Goal: Participate in discussion: Engage in conversation with other users on a specific topic

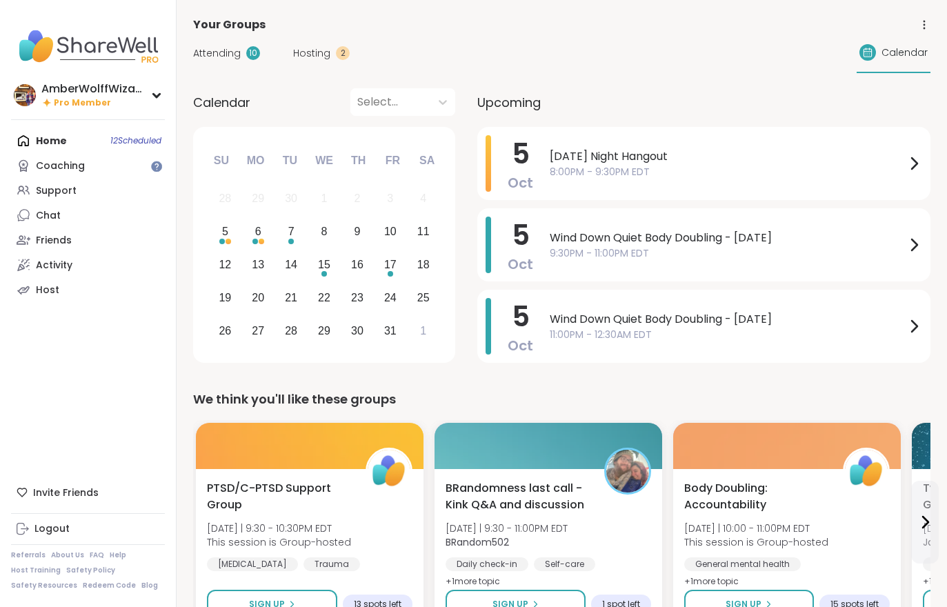
click at [364, 52] on div "Attending 10 Hosting 2 Calendar" at bounding box center [561, 53] width 737 height 40
click at [313, 52] on span "Hosting" at bounding box center [311, 53] width 37 height 14
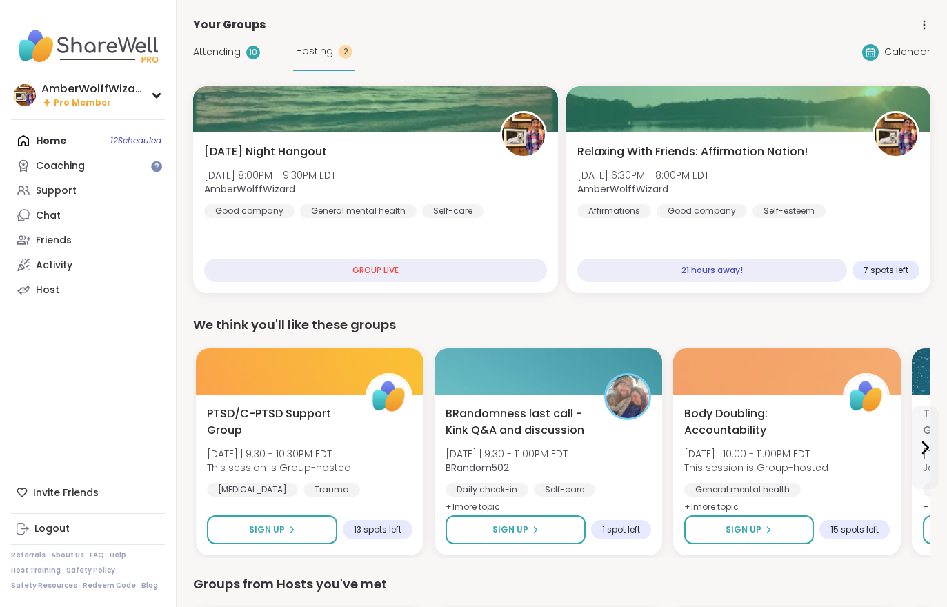
click at [765, 169] on div "Relaxing With Friends: Affirmation Nation! [DATE] 6:30PM - 8:00PM EDT AmberWolf…" at bounding box center [748, 180] width 343 height 74
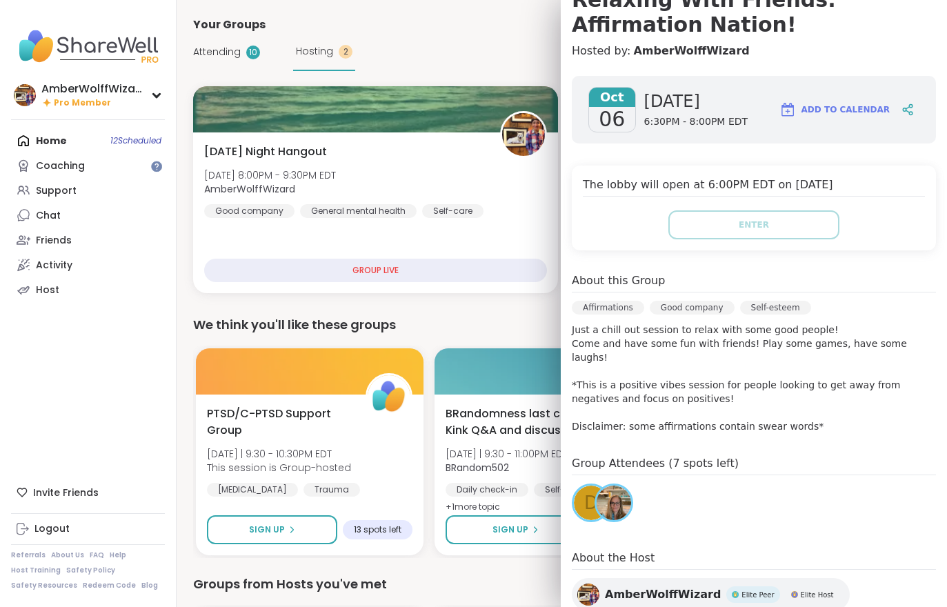
scroll to position [154, 0]
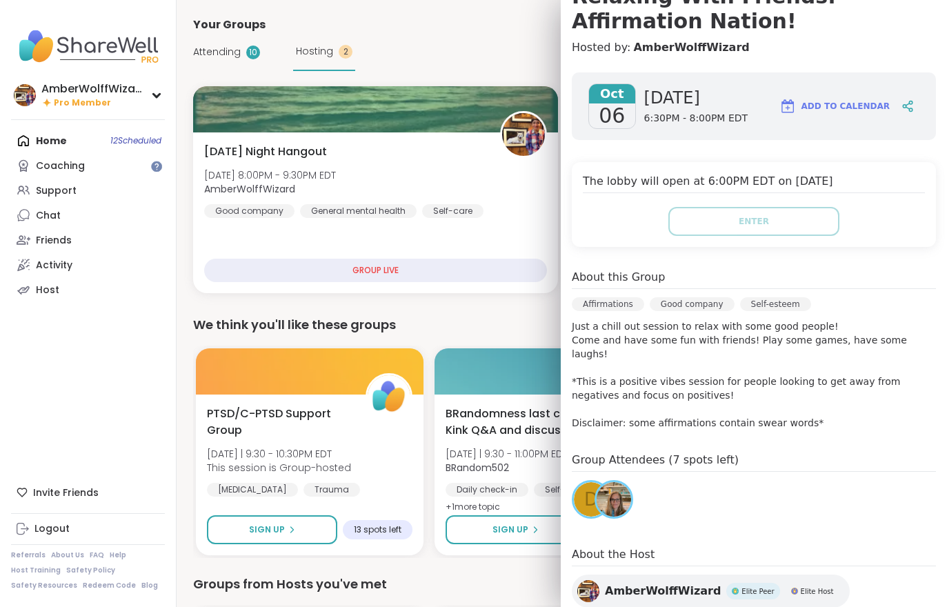
click at [234, 59] on span "Attending" at bounding box center [217, 52] width 48 height 14
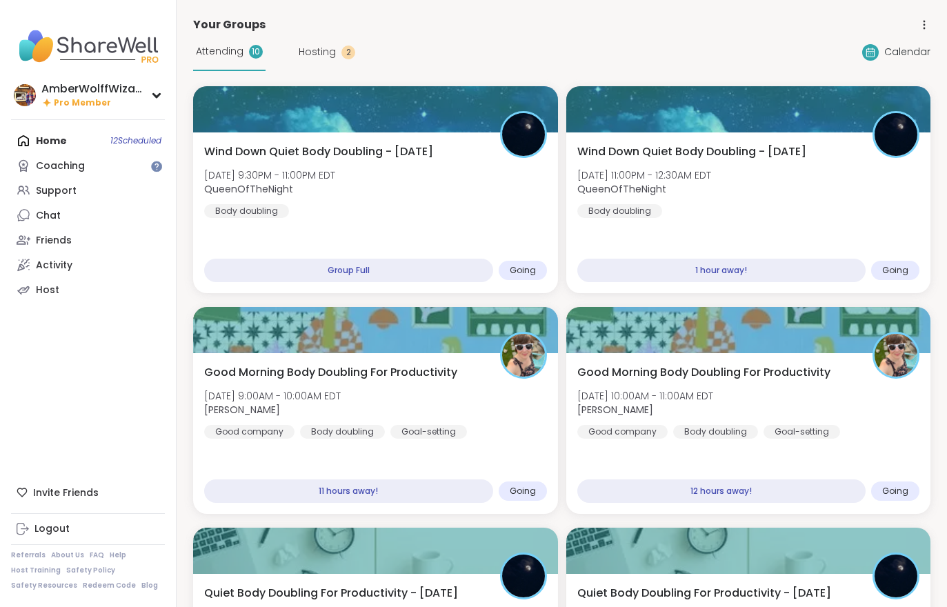
click at [225, 63] on div "Attending 10" at bounding box center [229, 52] width 72 height 38
click at [409, 163] on div "Wind Down Quiet Body Doubling - [DATE] [DATE] 9:30PM - 11:00PM EDT QueenOfTheNi…" at bounding box center [375, 180] width 343 height 74
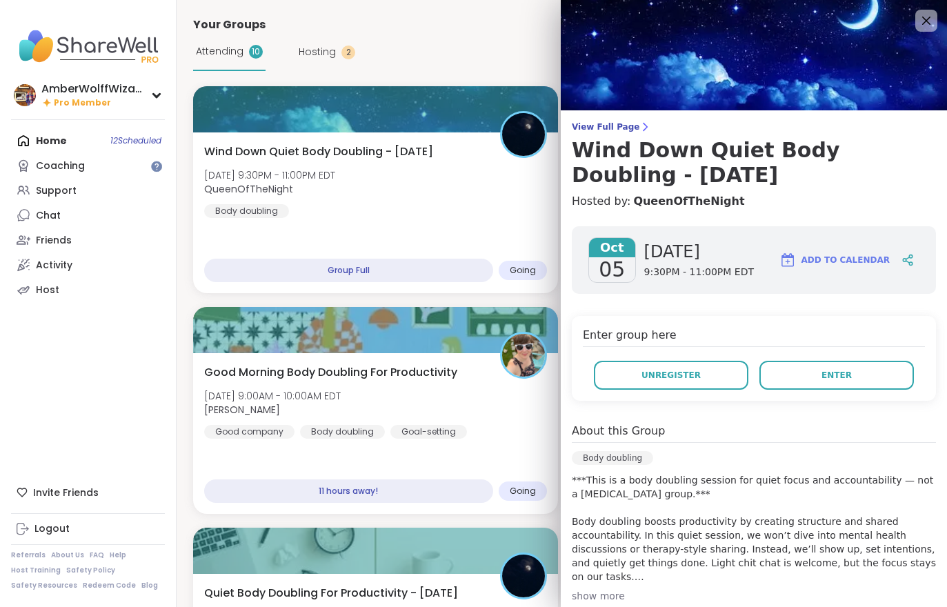
click at [837, 381] on button "Enter" at bounding box center [836, 375] width 154 height 29
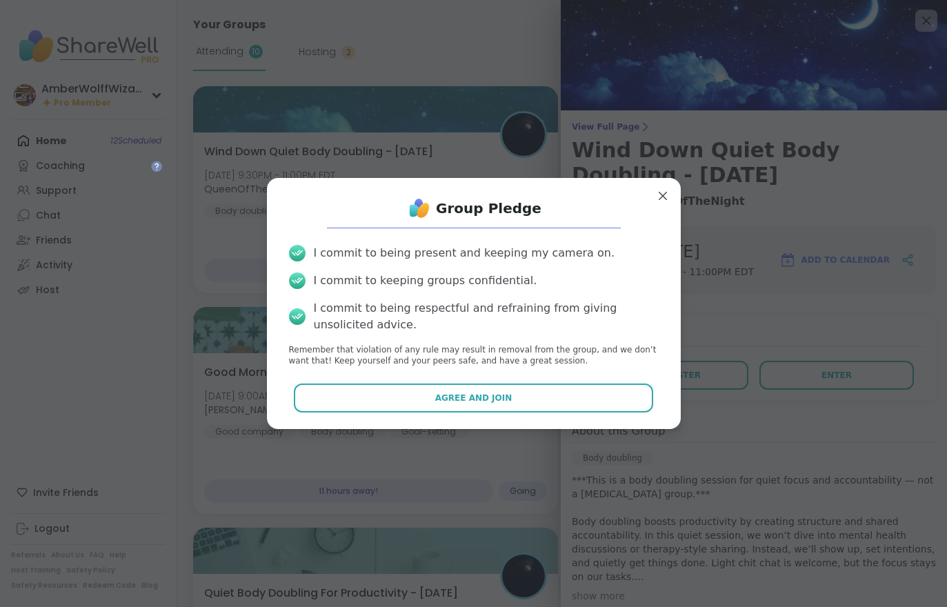
click at [559, 403] on button "Agree and Join" at bounding box center [473, 397] width 359 height 29
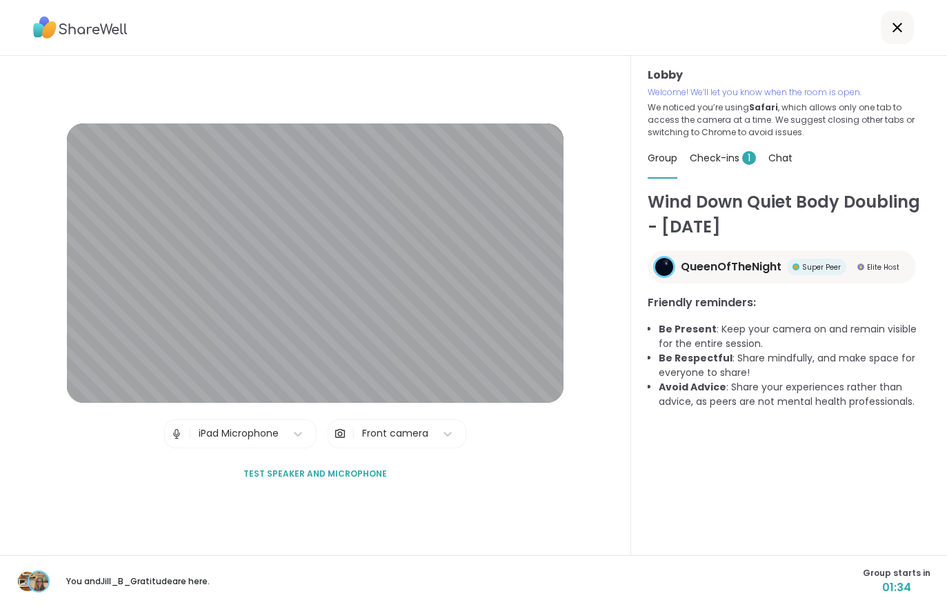
click at [728, 170] on div "Check-ins 1" at bounding box center [723, 158] width 66 height 39
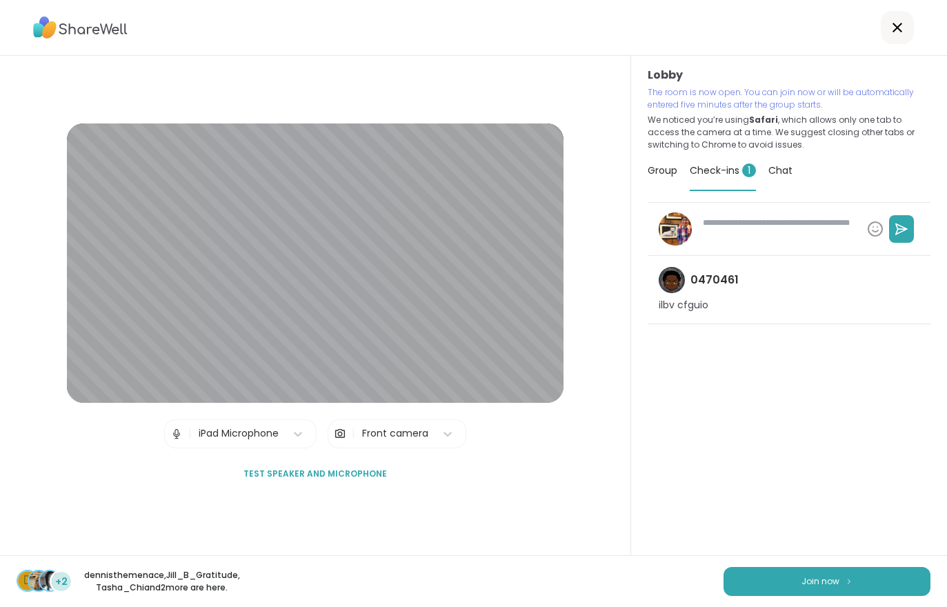
click at [817, 567] on button "Join now" at bounding box center [826, 581] width 207 height 29
type textarea "*"
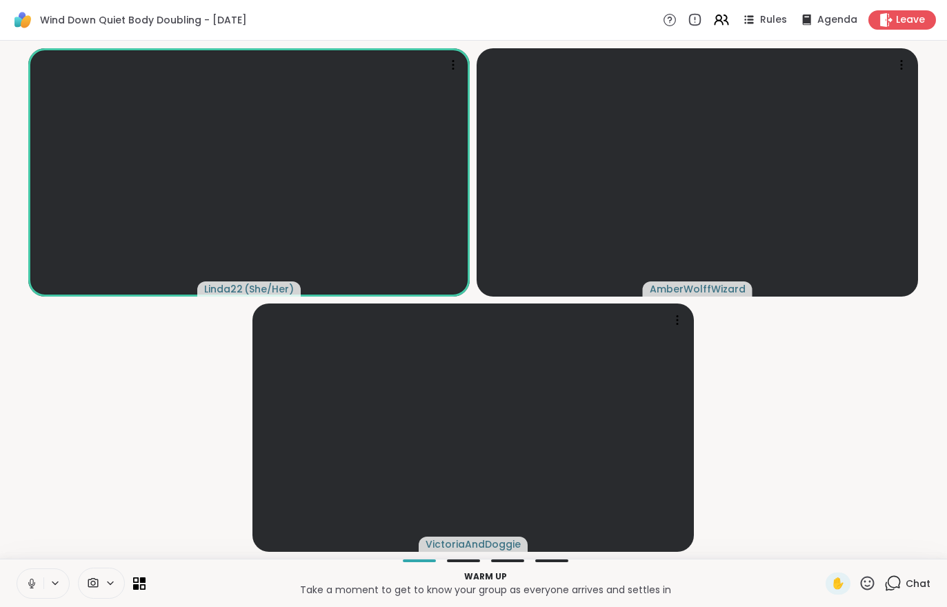
click at [911, 592] on div "Chat" at bounding box center [907, 583] width 46 height 22
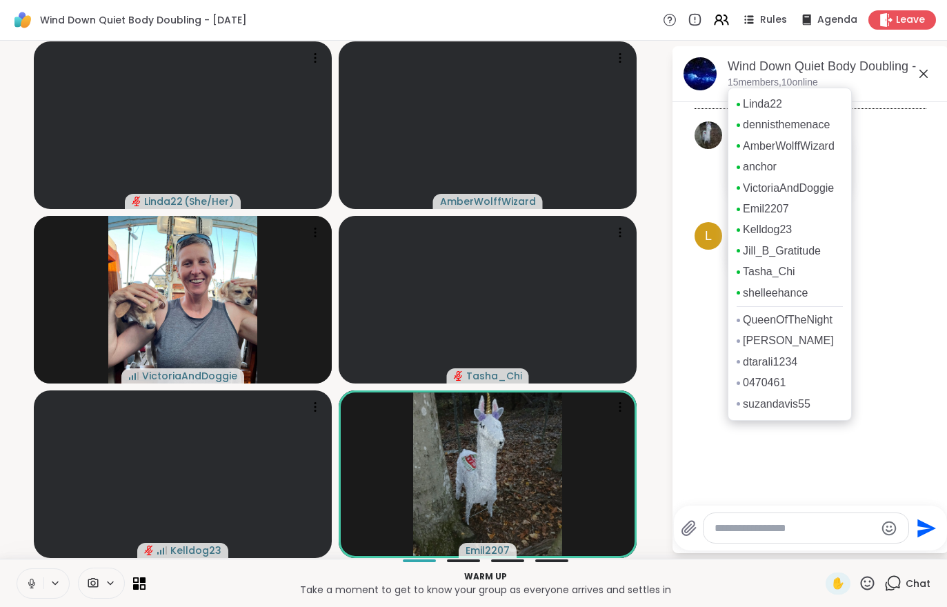
click at [918, 444] on div "[DATE] Emil2207 So glad theres a group tonight actually taking a break from mod…" at bounding box center [810, 299] width 276 height 395
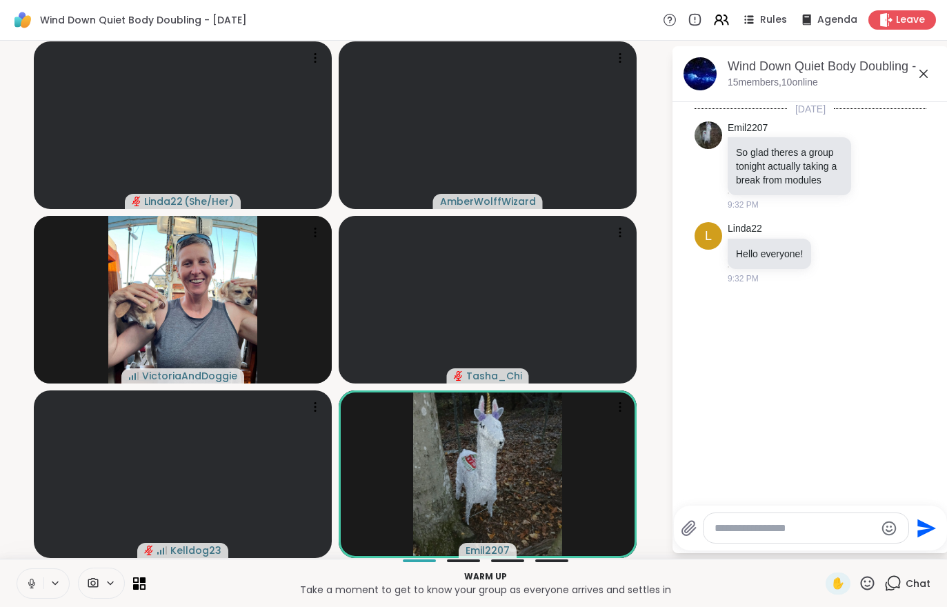
click at [32, 592] on button at bounding box center [30, 583] width 26 height 29
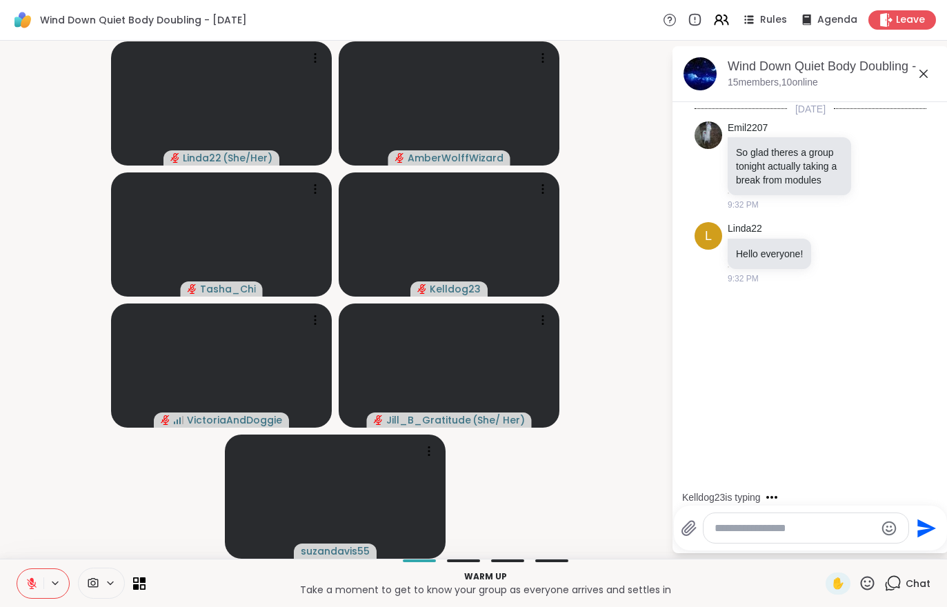
click at [29, 593] on button at bounding box center [30, 583] width 26 height 29
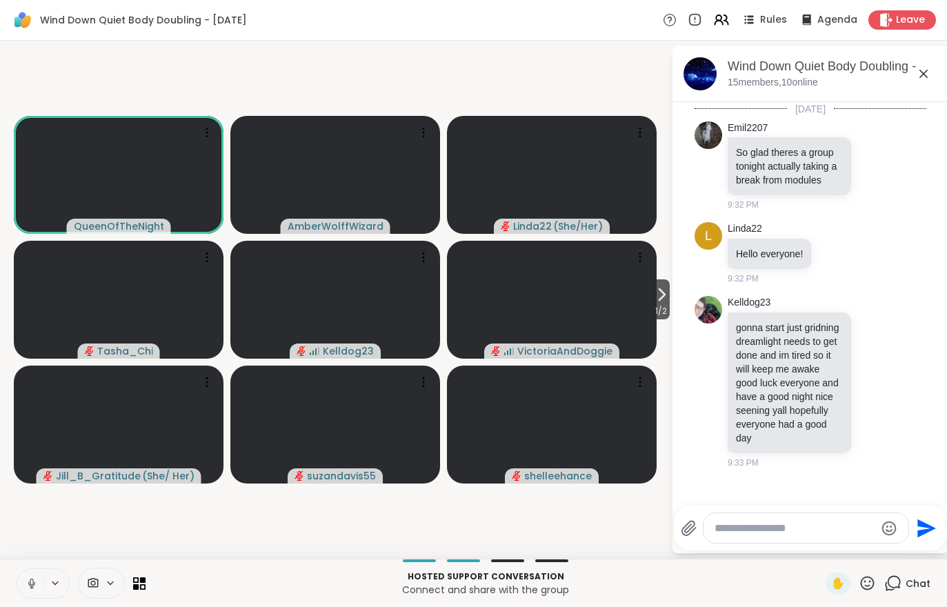
click at [653, 303] on icon at bounding box center [661, 294] width 17 height 17
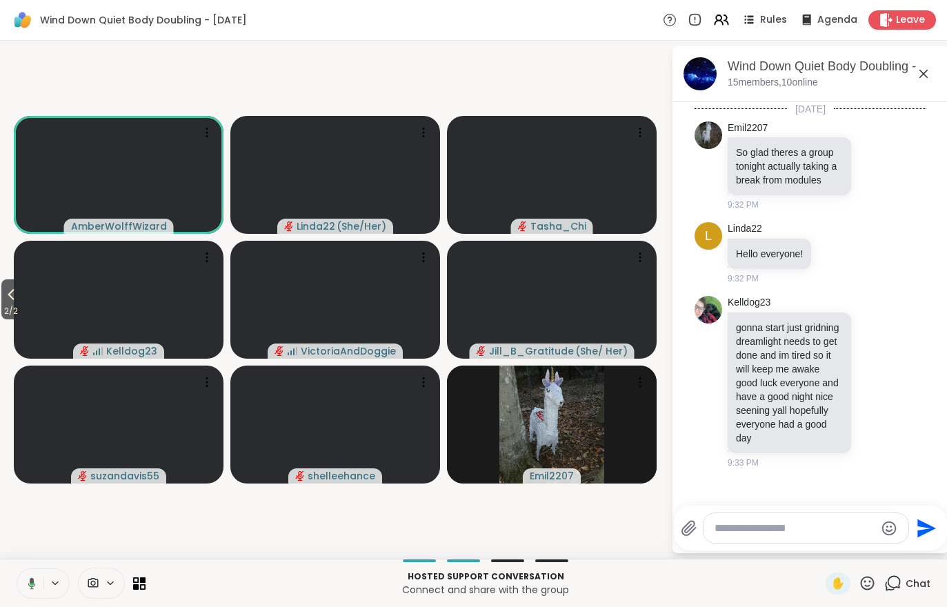
click at [17, 340] on video at bounding box center [119, 300] width 210 height 118
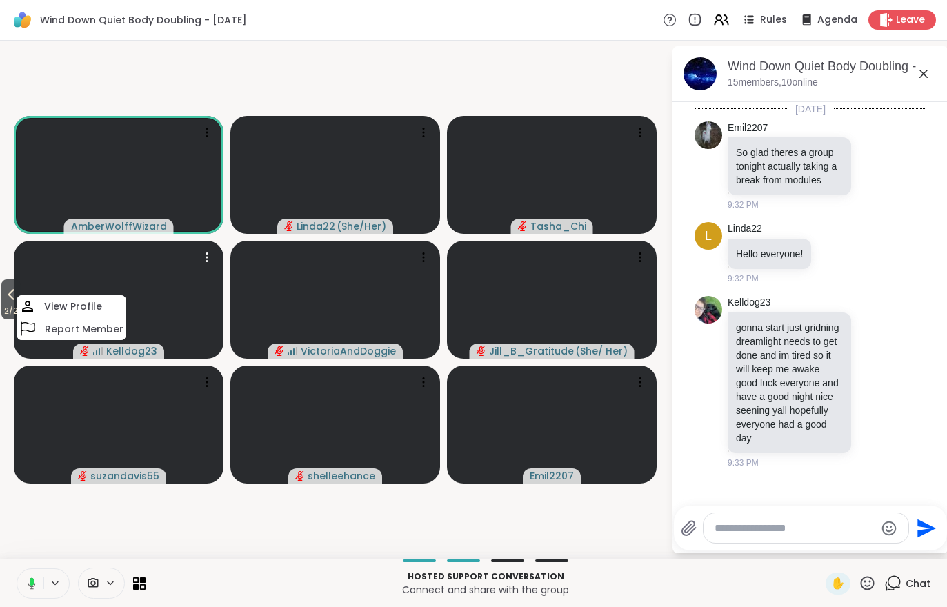
click at [8, 297] on icon at bounding box center [11, 294] width 17 height 17
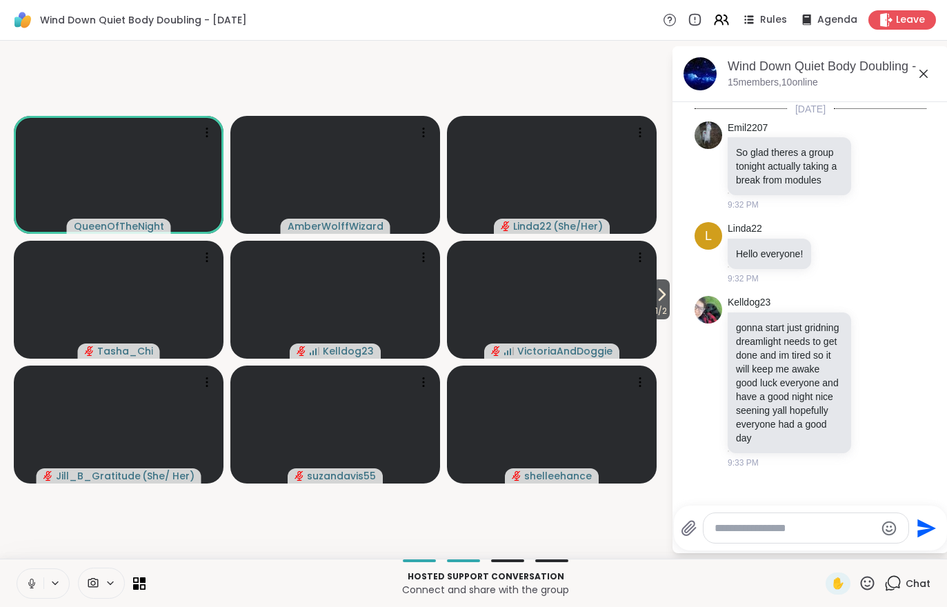
click at [665, 312] on span "1 / 2" at bounding box center [660, 311] width 17 height 17
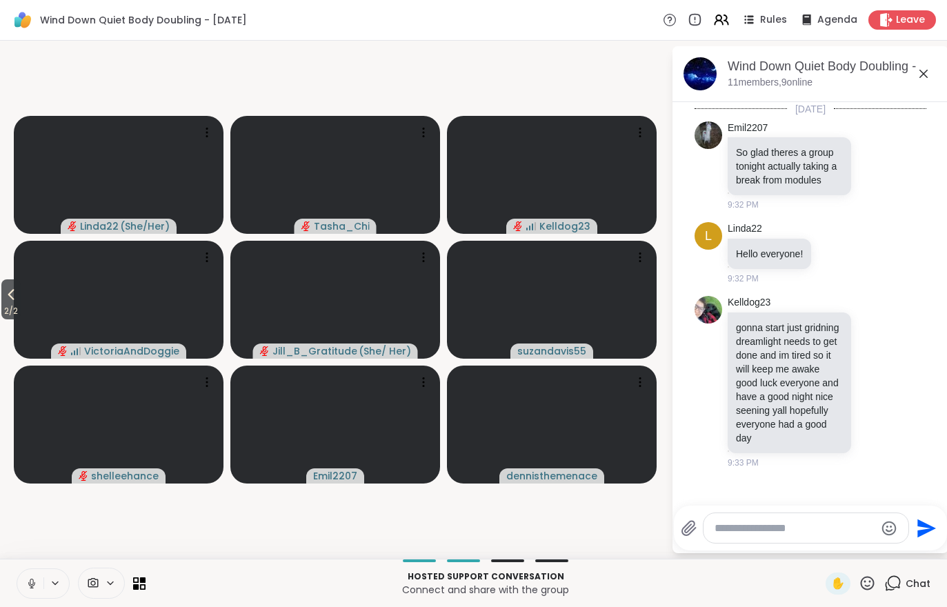
click at [28, 583] on icon at bounding box center [32, 583] width 12 height 12
click at [4, 295] on icon at bounding box center [11, 294] width 17 height 17
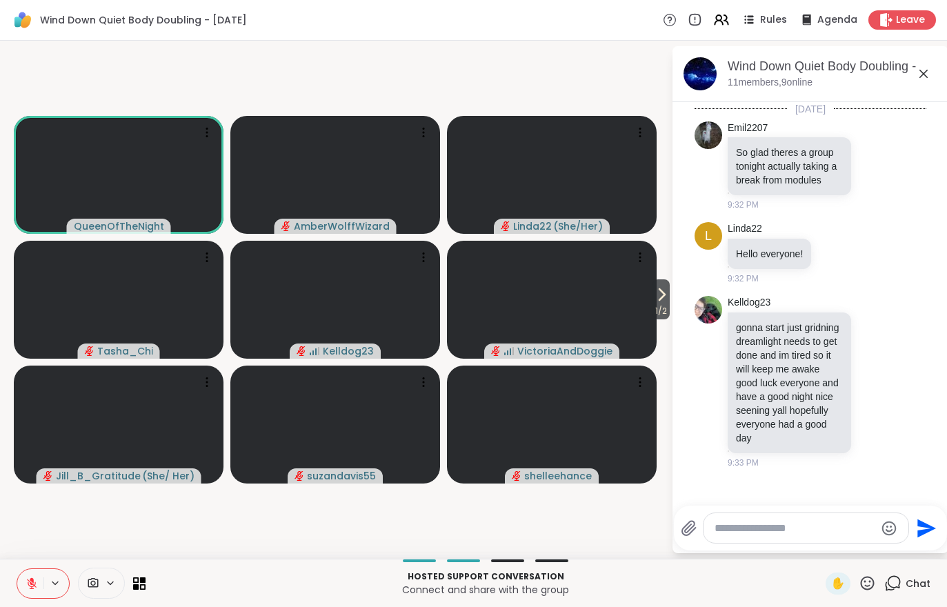
click at [668, 304] on span "1 / 2" at bounding box center [660, 311] width 17 height 17
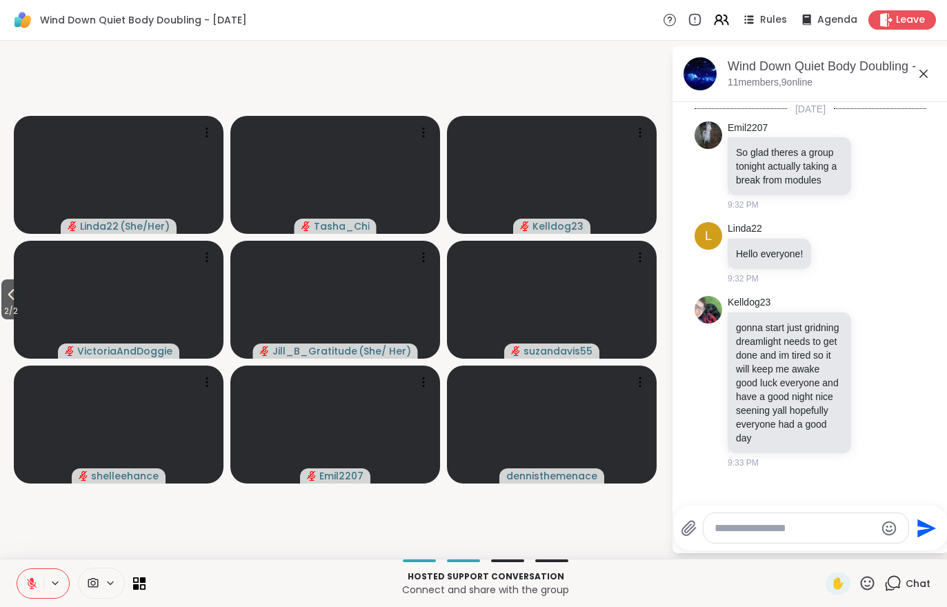
click at [14, 295] on icon at bounding box center [11, 294] width 17 height 17
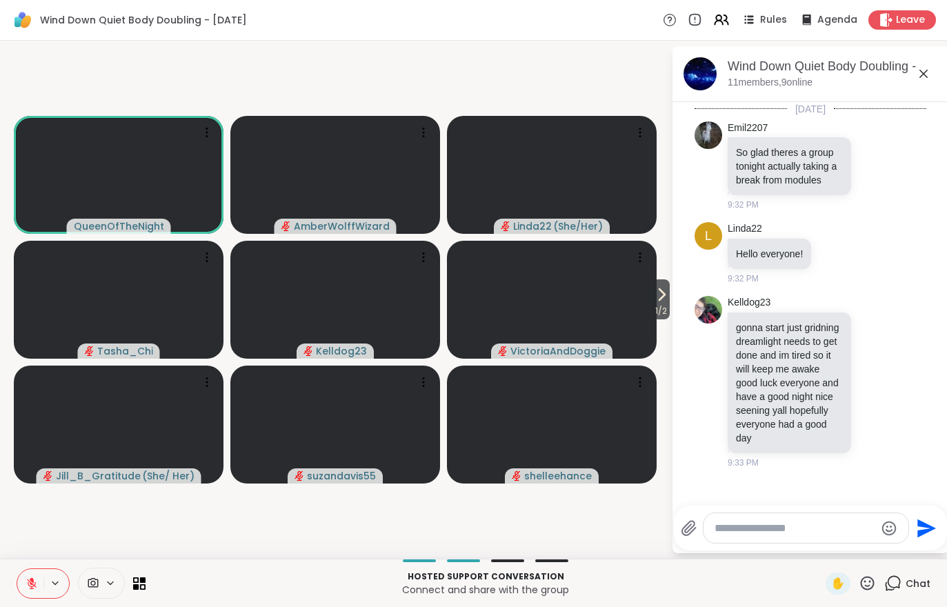
click at [832, 592] on div "✋" at bounding box center [837, 583] width 25 height 22
click at [26, 593] on button at bounding box center [30, 583] width 26 height 29
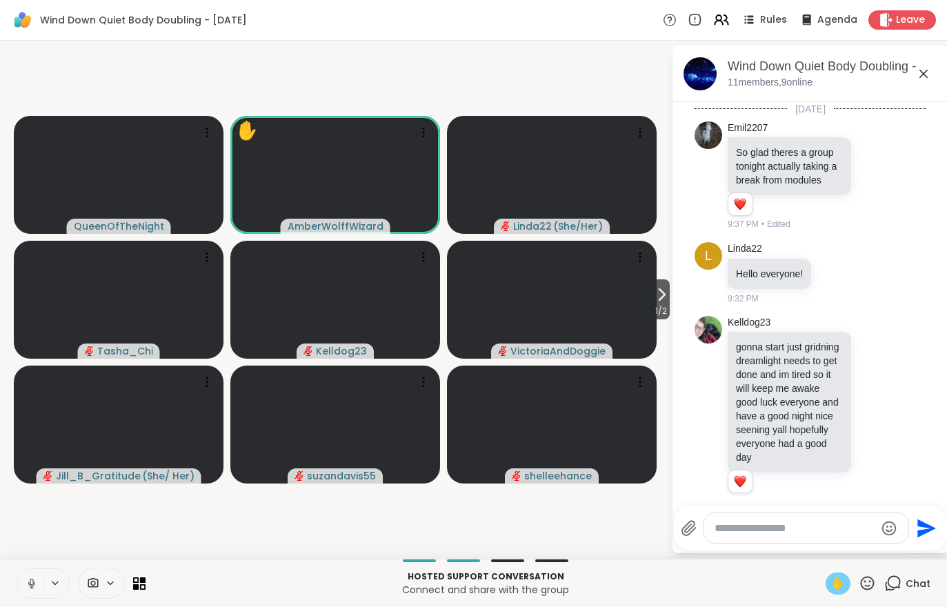
click at [831, 592] on div "✋" at bounding box center [837, 583] width 25 height 22
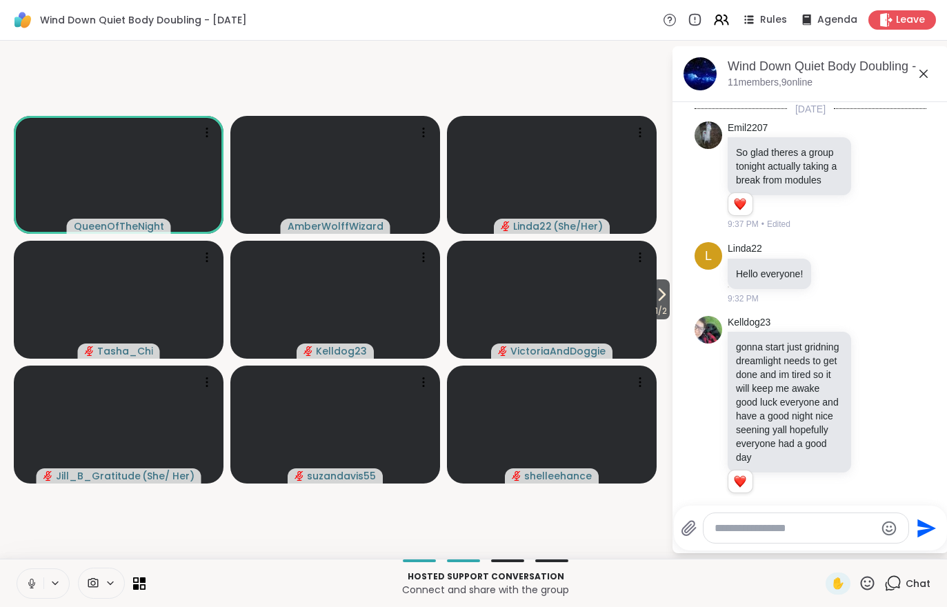
click at [41, 579] on button at bounding box center [30, 583] width 26 height 29
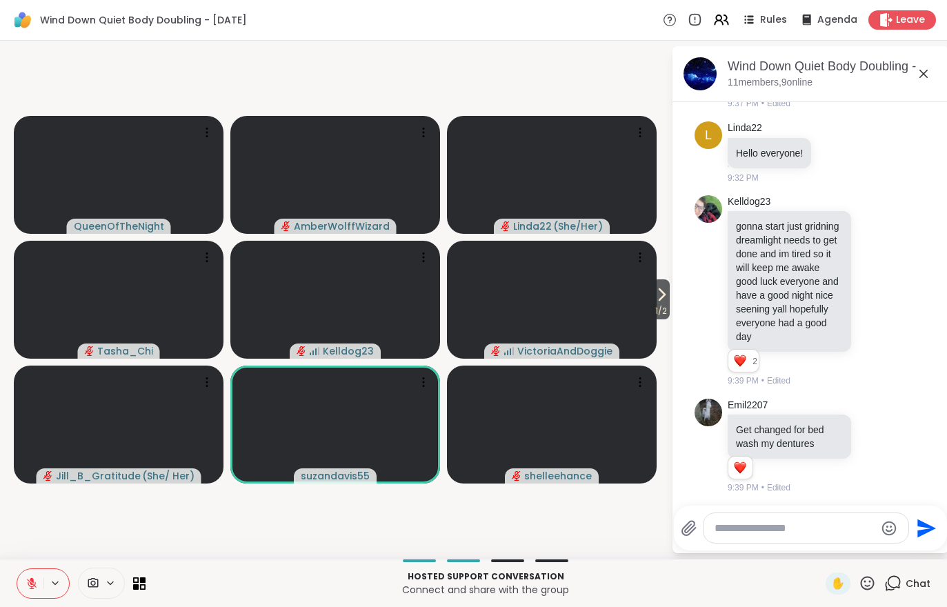
scroll to position [221, 0]
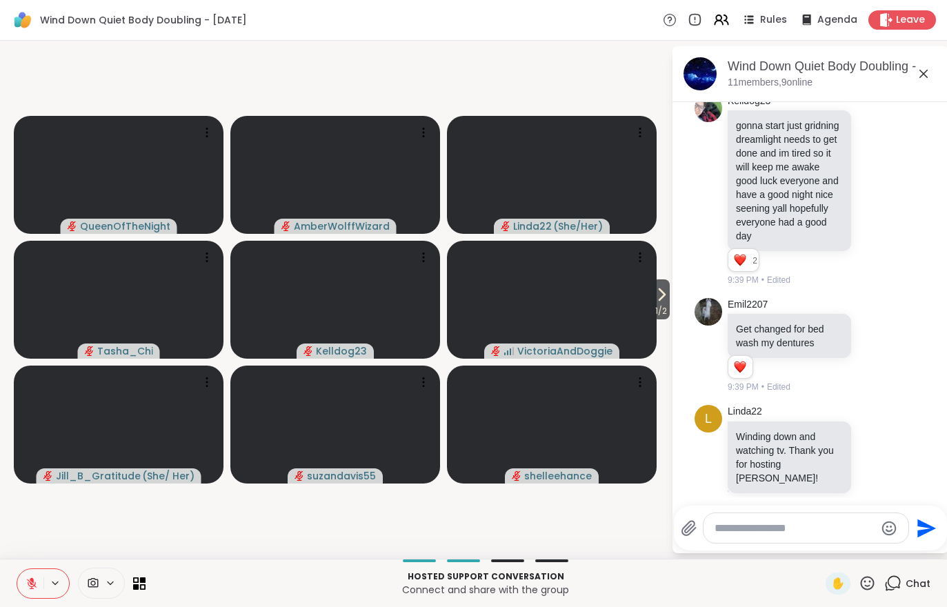
click at [661, 291] on icon at bounding box center [661, 294] width 17 height 17
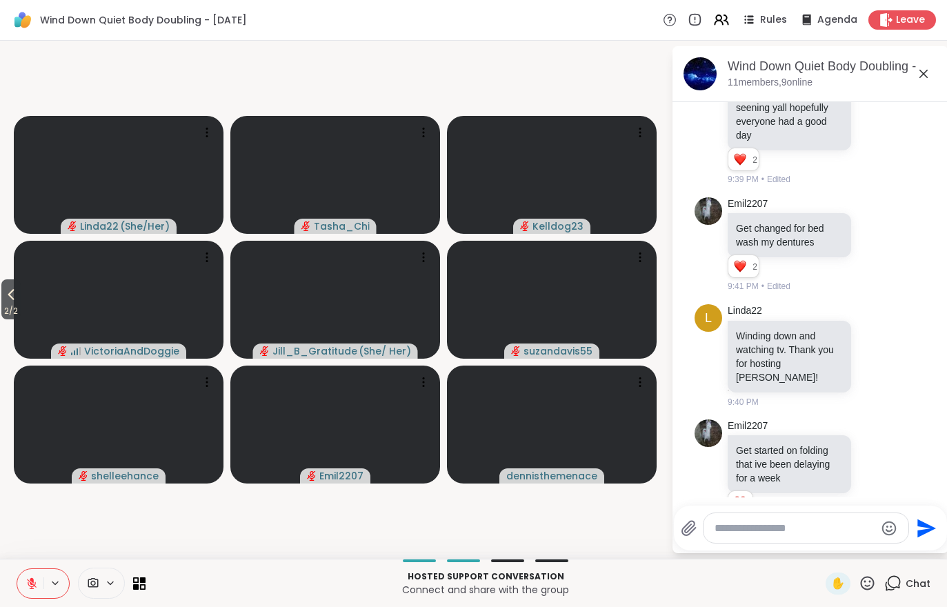
scroll to position [341, 0]
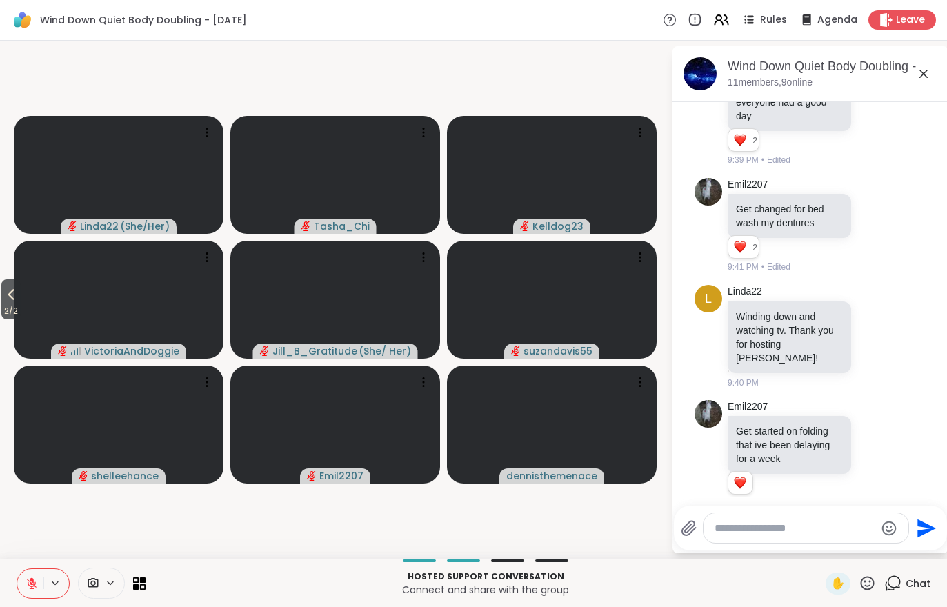
click at [26, 581] on icon at bounding box center [32, 583] width 12 height 12
click at [19, 579] on button at bounding box center [30, 583] width 26 height 29
click at [19, 583] on button at bounding box center [30, 583] width 26 height 29
click at [1, 286] on button "2 / 2" at bounding box center [10, 299] width 19 height 40
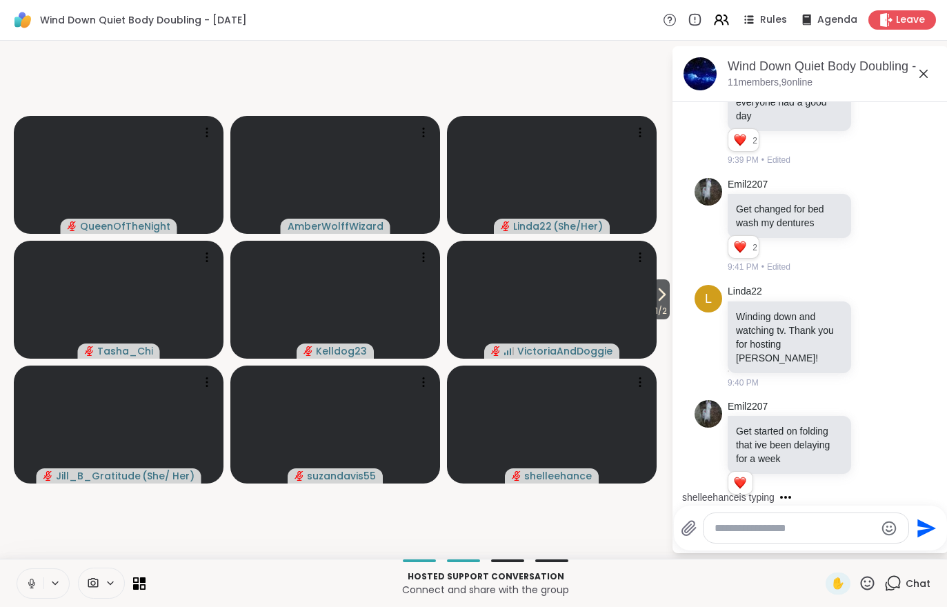
click at [664, 303] on span "1 / 2" at bounding box center [660, 311] width 17 height 17
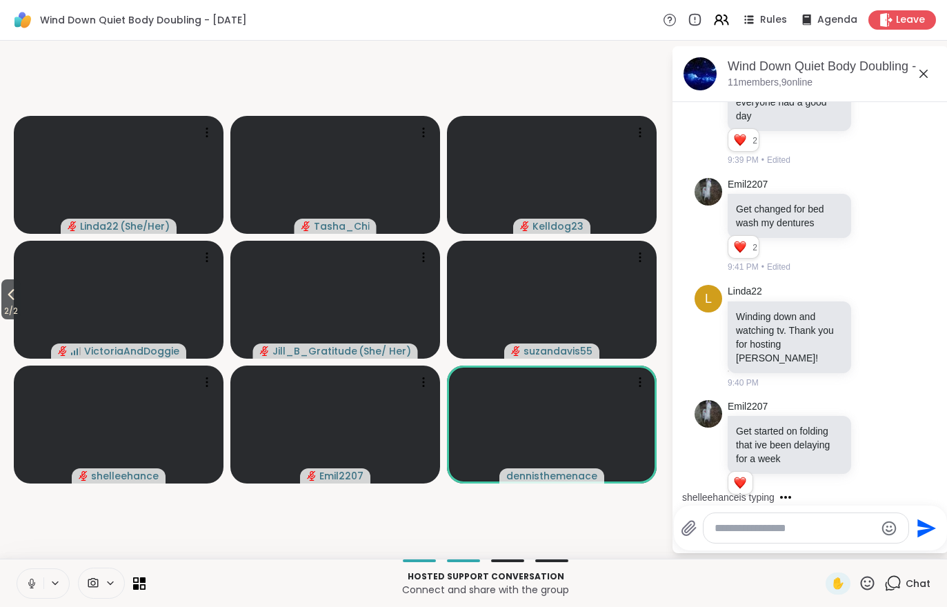
click at [17, 289] on icon at bounding box center [11, 294] width 17 height 17
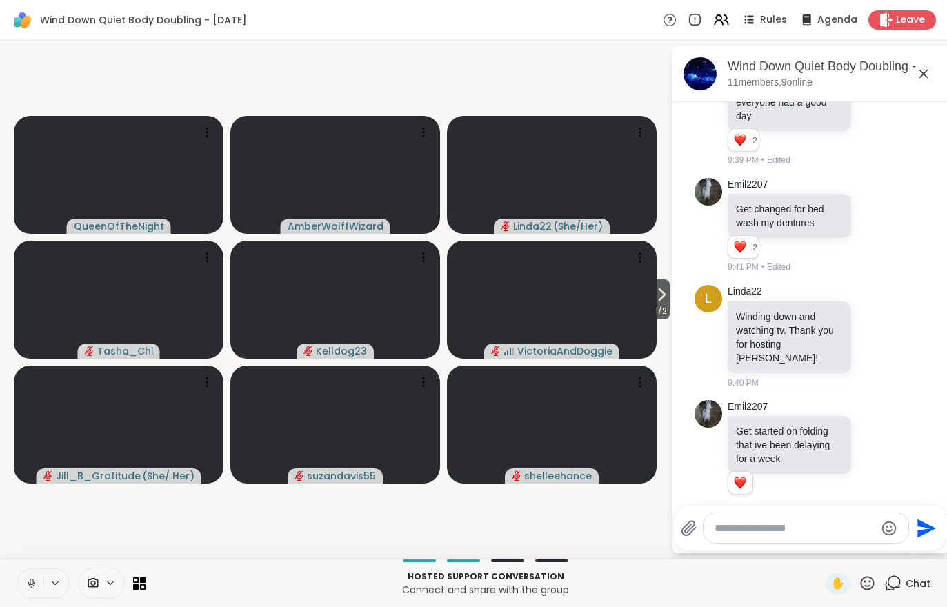
click at [19, 597] on button at bounding box center [30, 583] width 26 height 29
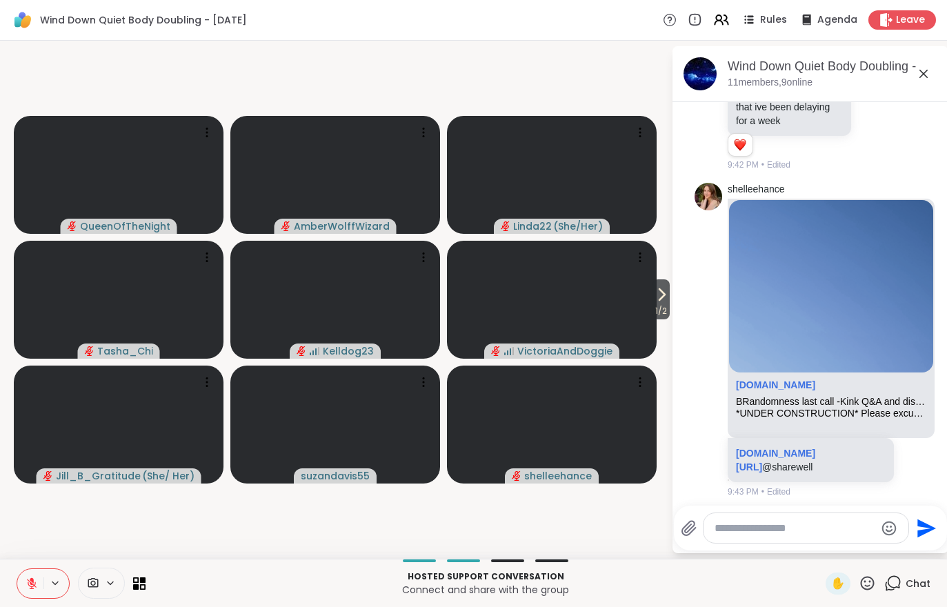
scroll to position [653, 0]
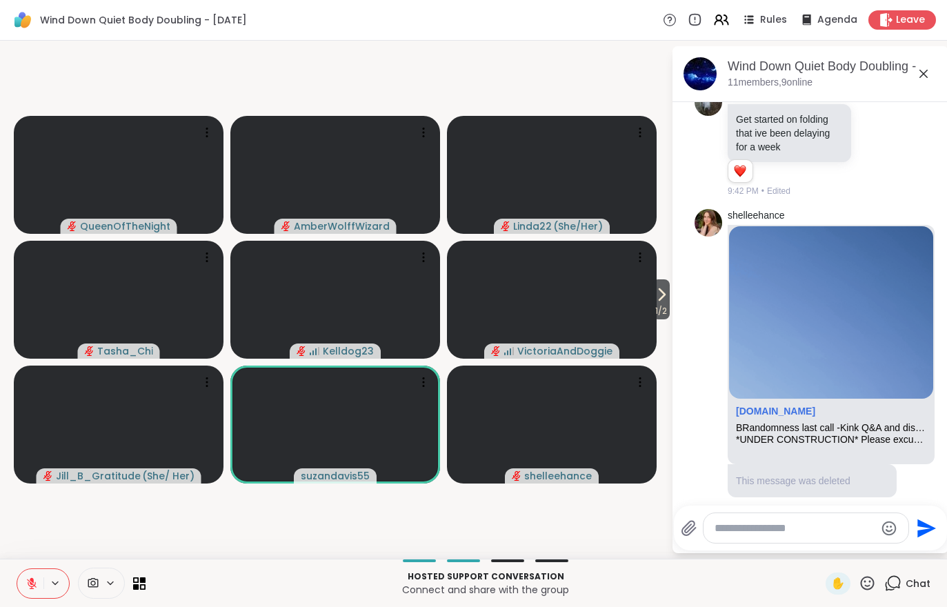
click at [908, 592] on div "Chat" at bounding box center [907, 583] width 46 height 22
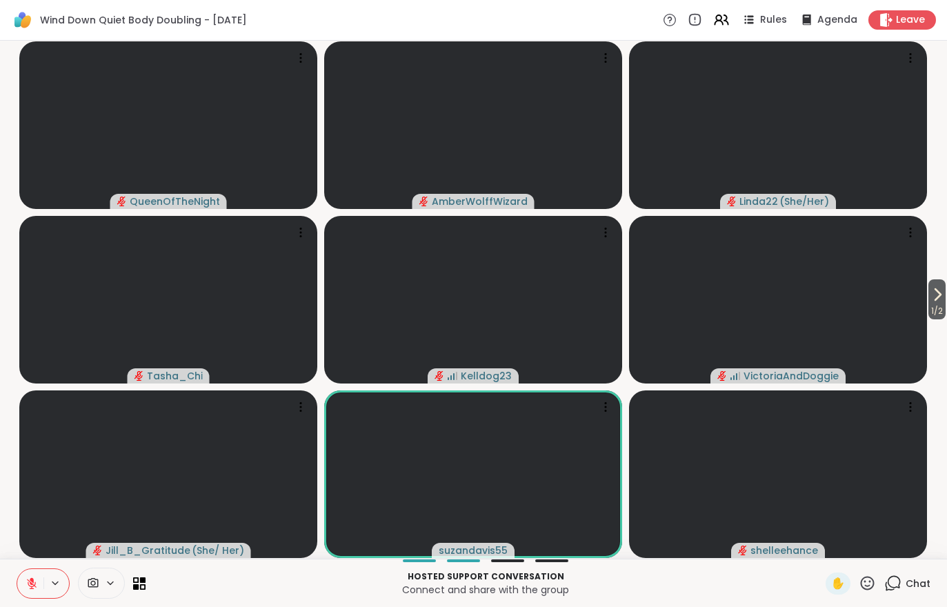
click at [914, 592] on div "Chat" at bounding box center [907, 583] width 46 height 22
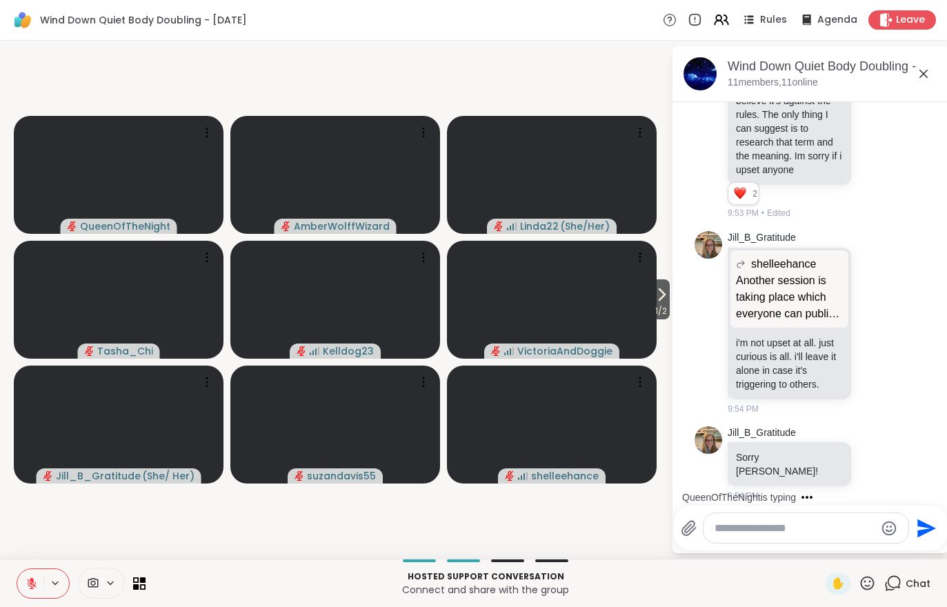
scroll to position [2152, 0]
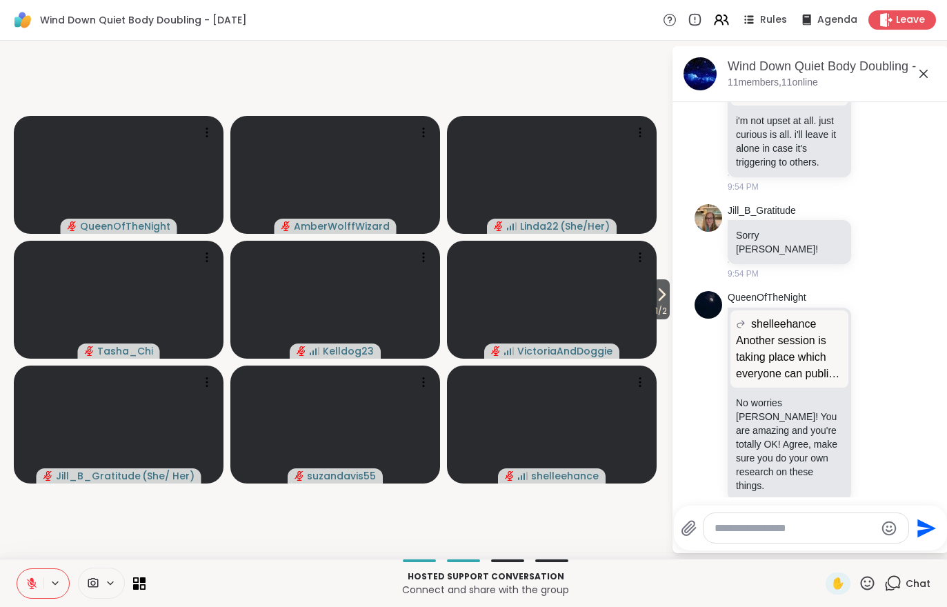
click at [658, 308] on span "1 / 2" at bounding box center [660, 311] width 17 height 17
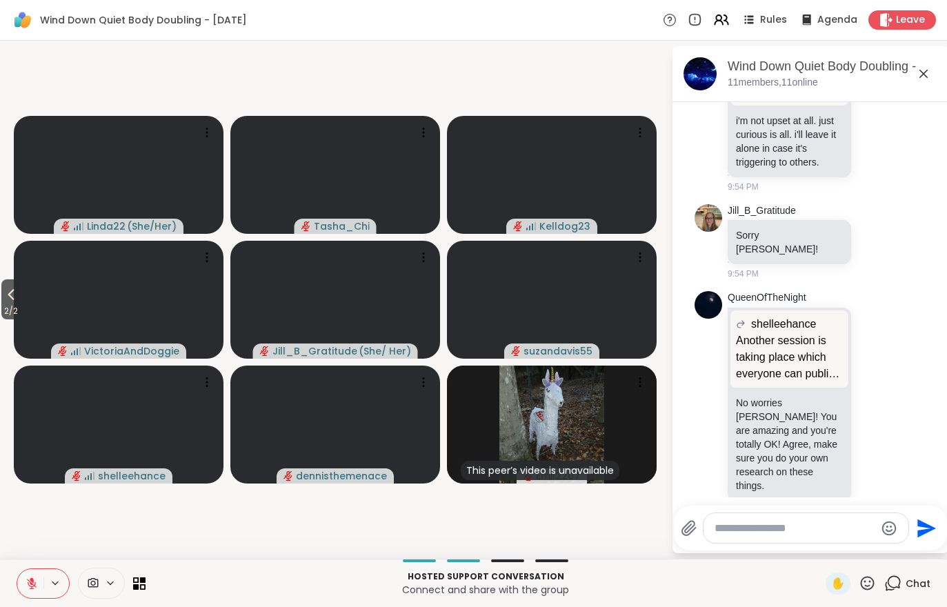
click at [4, 283] on button "2 / 2" at bounding box center [10, 299] width 19 height 40
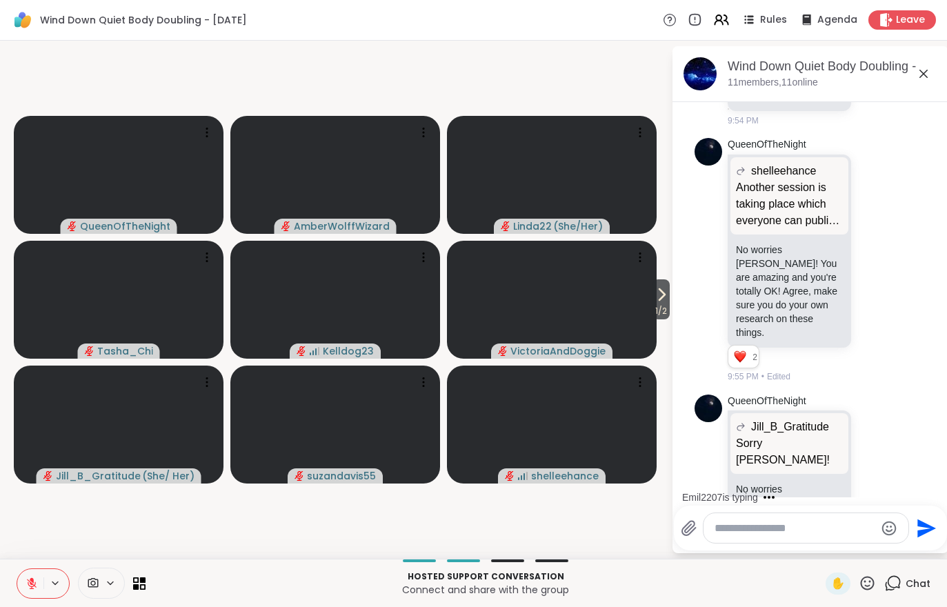
scroll to position [2325, 0]
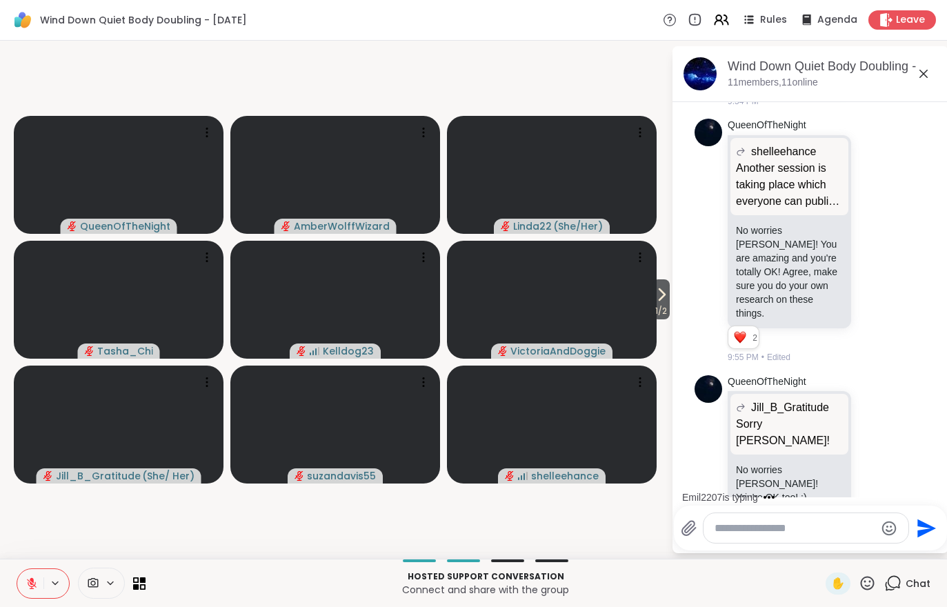
click at [664, 328] on div "1 / 2 QueenOfTheNight AmberWolffWizard Linda22 ( She/Her ) Tasha_Chi Kelldog23 …" at bounding box center [473, 300] width 947 height 518
click at [640, 301] on video at bounding box center [552, 300] width 210 height 118
click at [639, 300] on div "View Profile" at bounding box center [588, 301] width 103 height 22
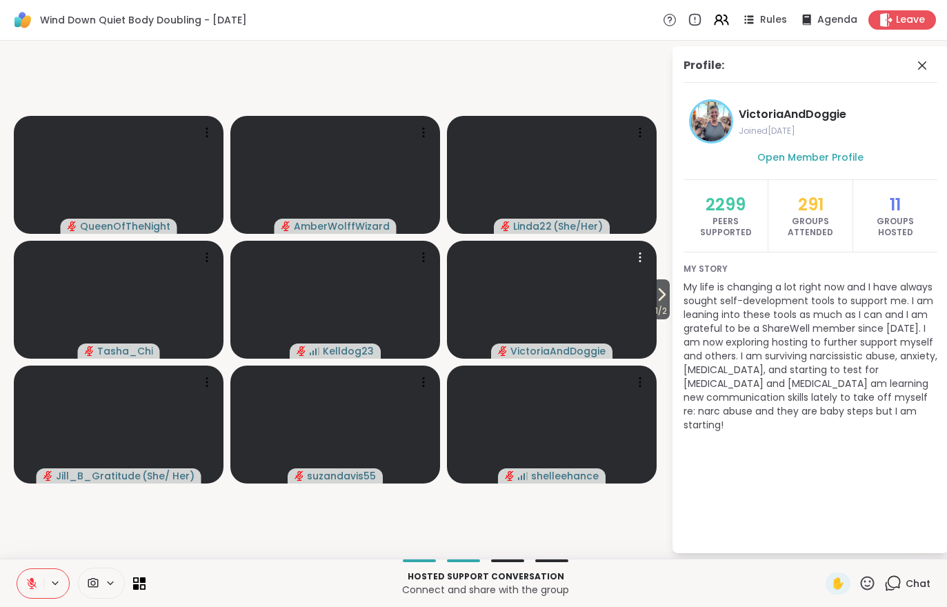
click at [654, 310] on span "1 / 2" at bounding box center [660, 311] width 17 height 17
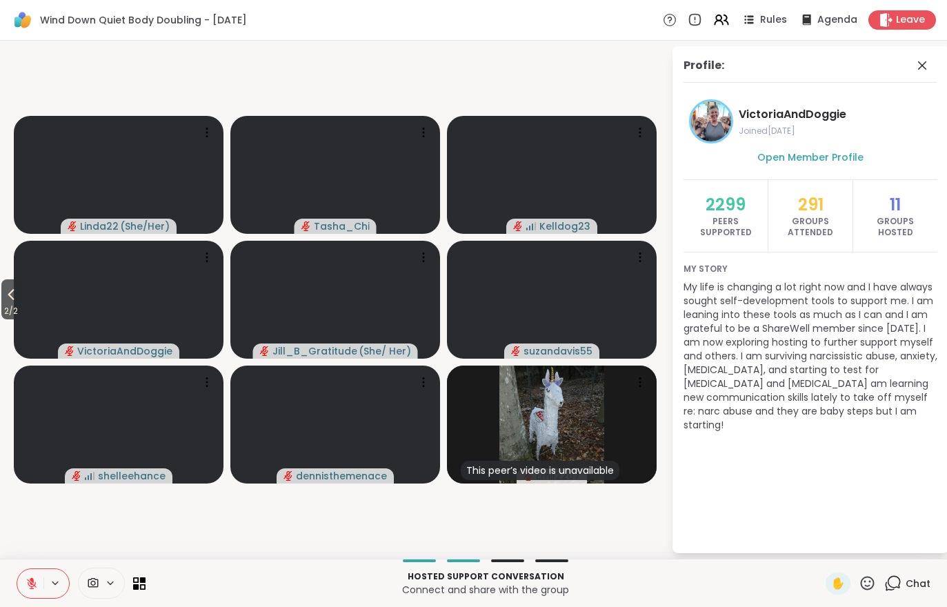
click at [2, 294] on button "2 / 2" at bounding box center [10, 299] width 19 height 40
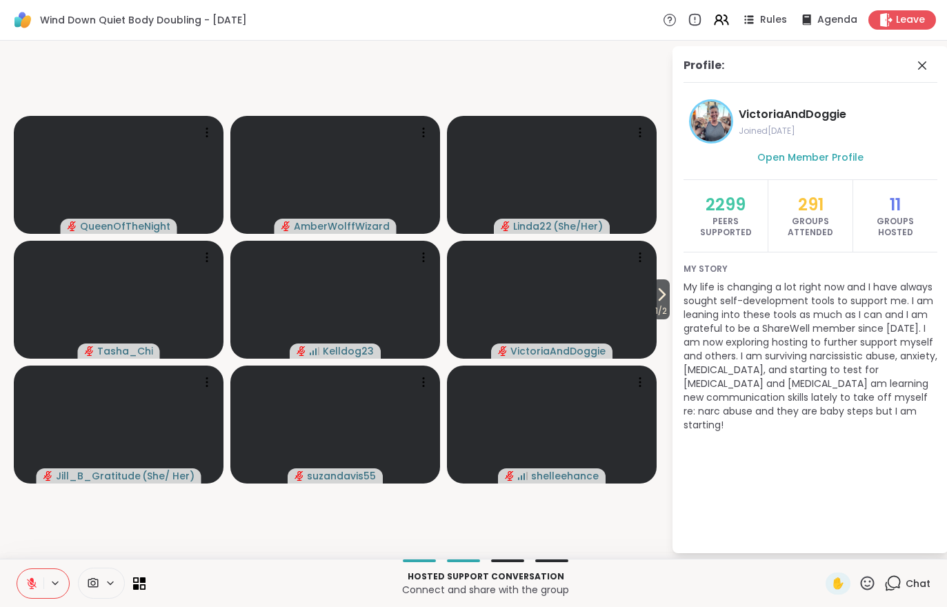
click at [19, 583] on button at bounding box center [30, 583] width 26 height 29
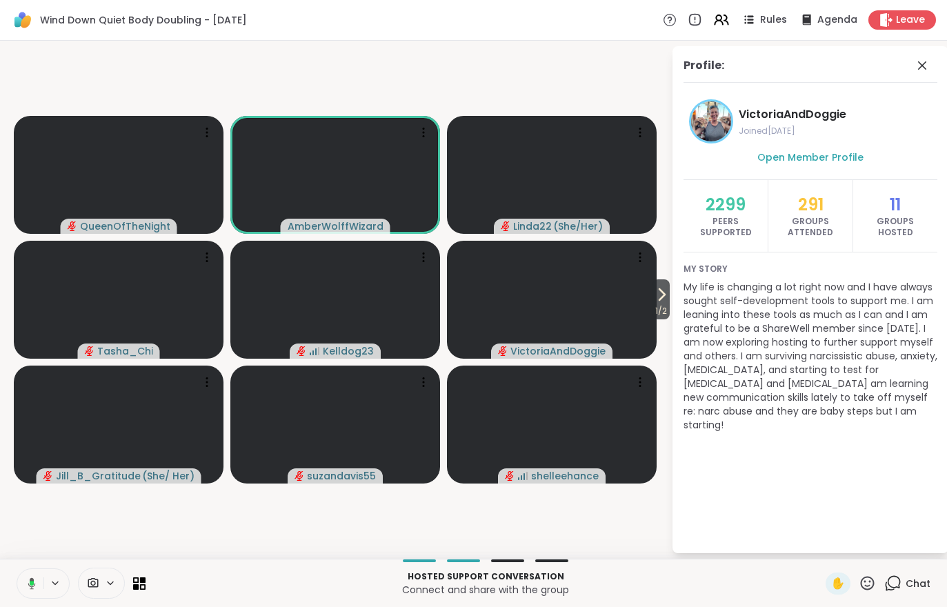
click at [676, 304] on div "Profile: VictoriaAndDoggie Joined [DATE] Open Member Profile 2299 Peers Support…" at bounding box center [810, 299] width 276 height 507
click at [654, 297] on icon at bounding box center [661, 294] width 17 height 17
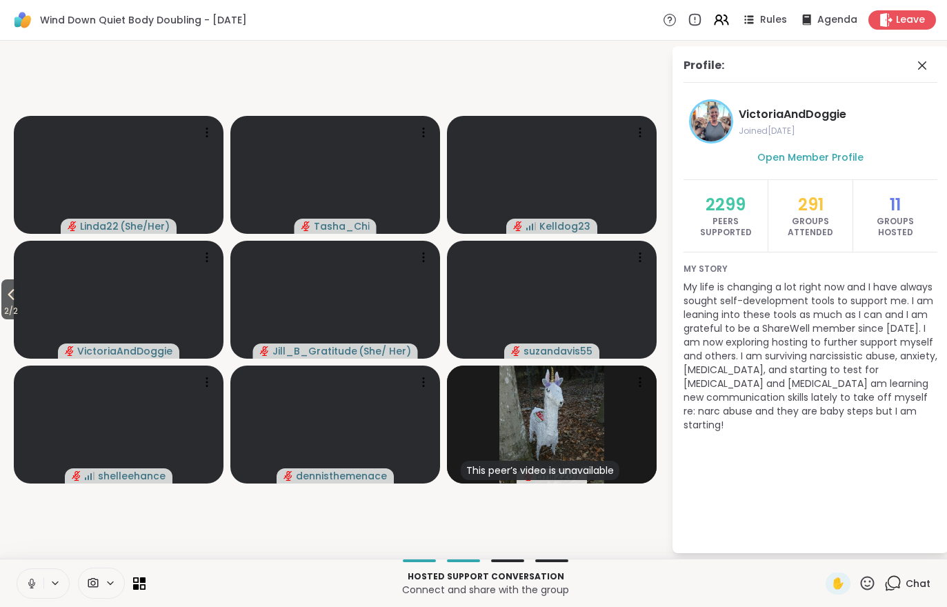
click at [914, 591] on div "Chat" at bounding box center [907, 583] width 46 height 22
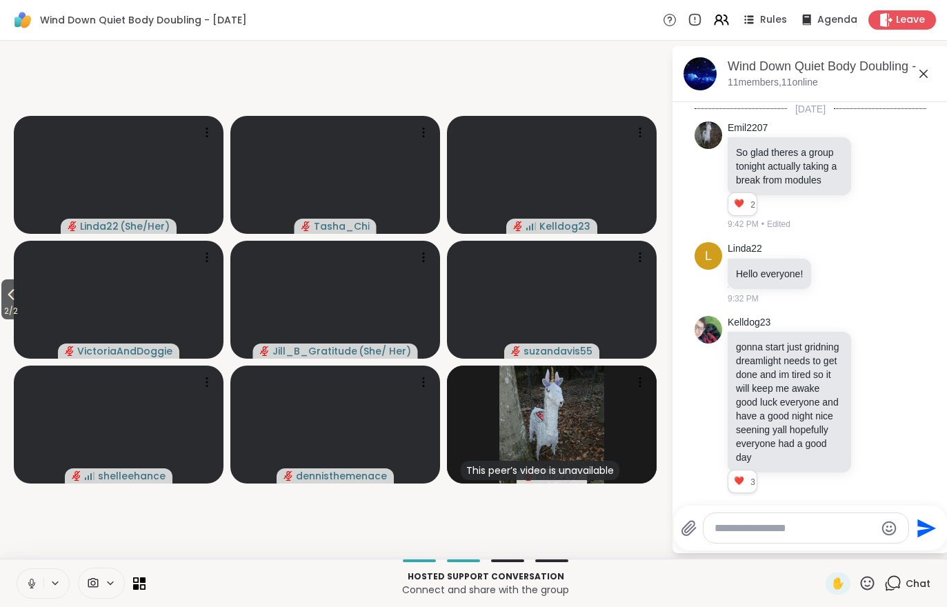
scroll to position [2311, 0]
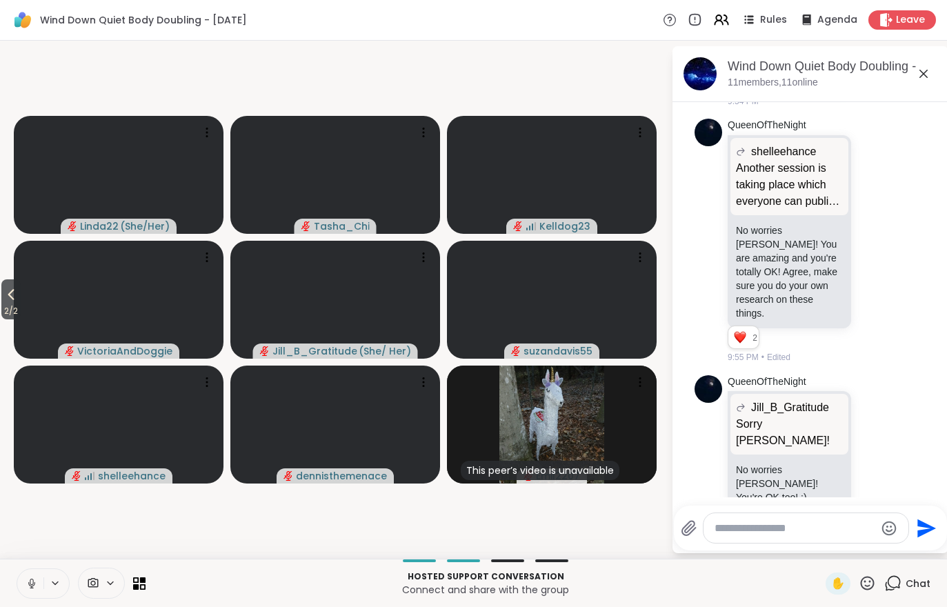
click at [23, 572] on button at bounding box center [30, 583] width 26 height 29
click at [21, 307] on span "2 / 2" at bounding box center [10, 311] width 19 height 17
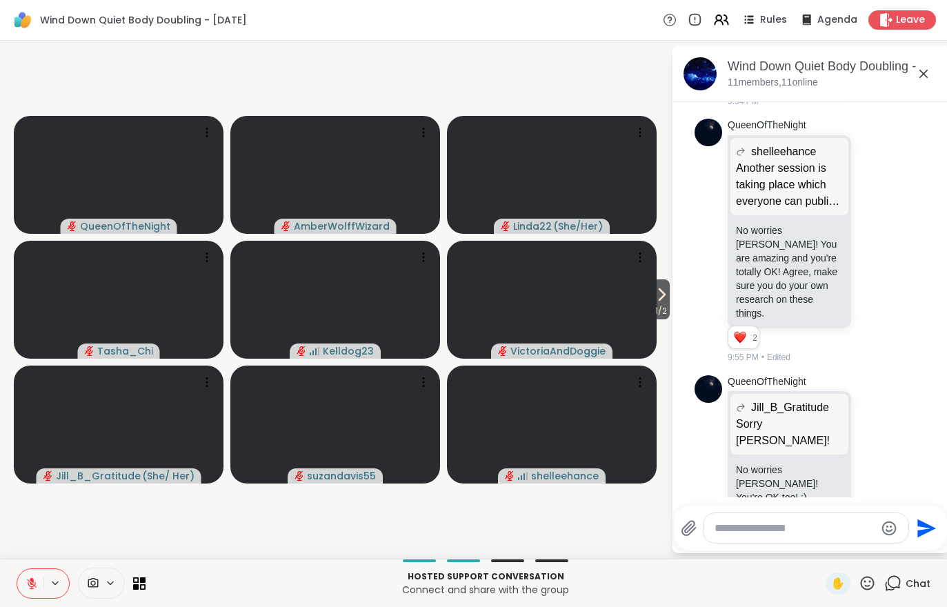
click at [23, 596] on button at bounding box center [30, 583] width 26 height 29
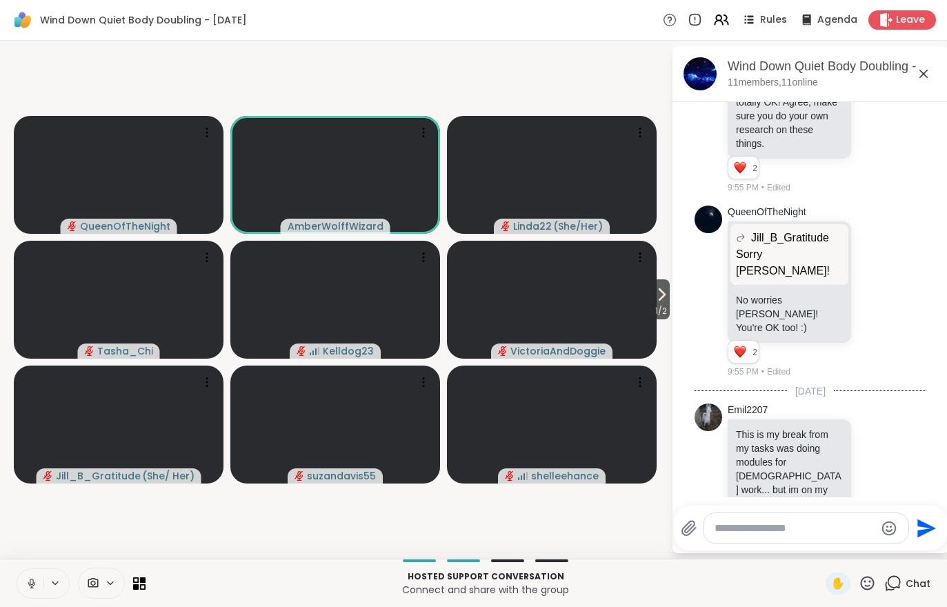
scroll to position [2500, 0]
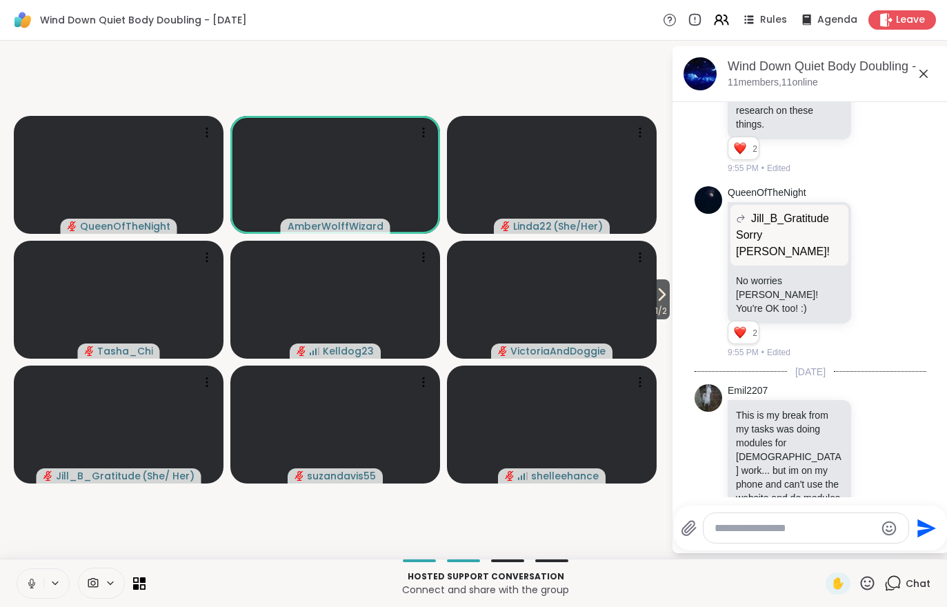
click at [35, 576] on button at bounding box center [30, 583] width 26 height 29
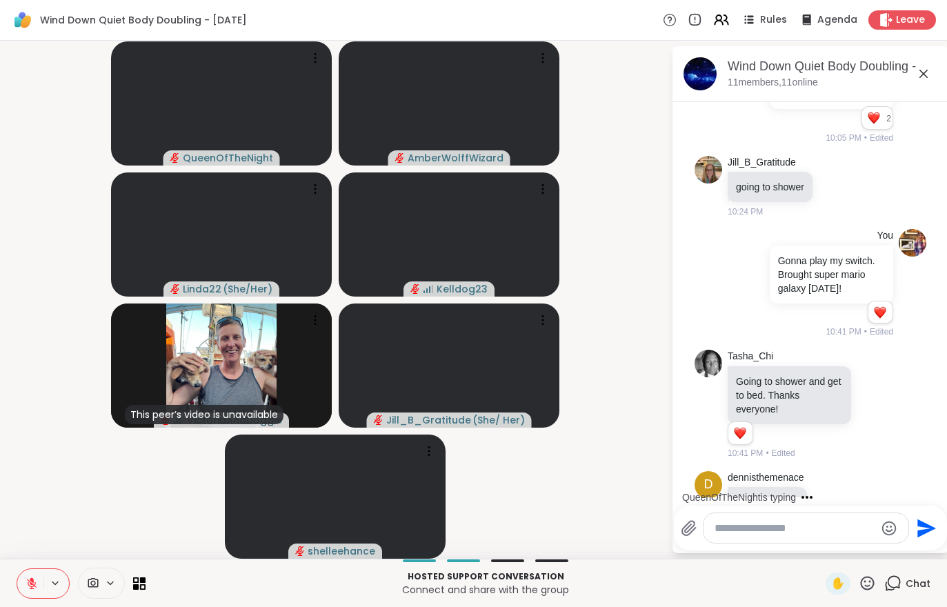
scroll to position [3492, 0]
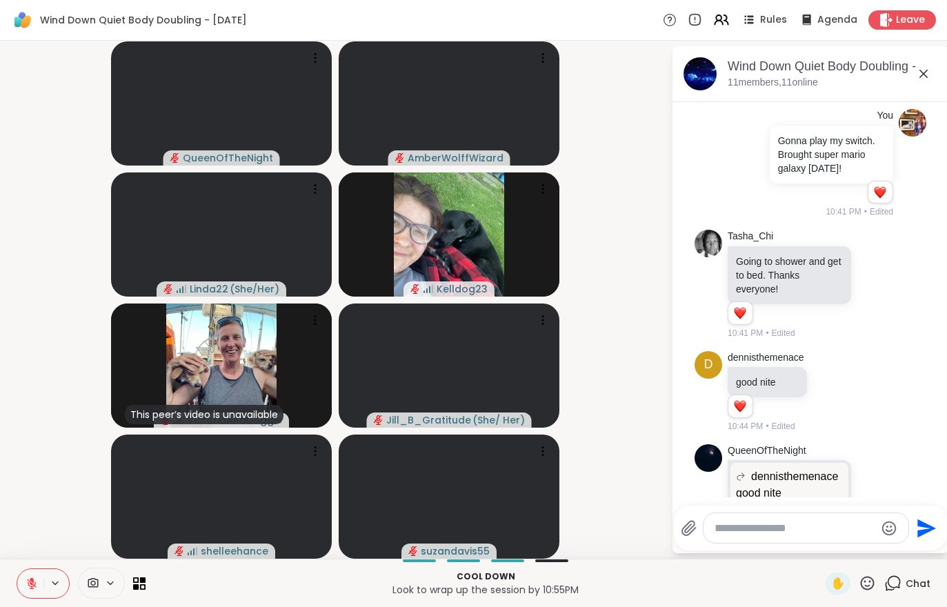
click at [909, 23] on span "Leave" at bounding box center [910, 20] width 29 height 14
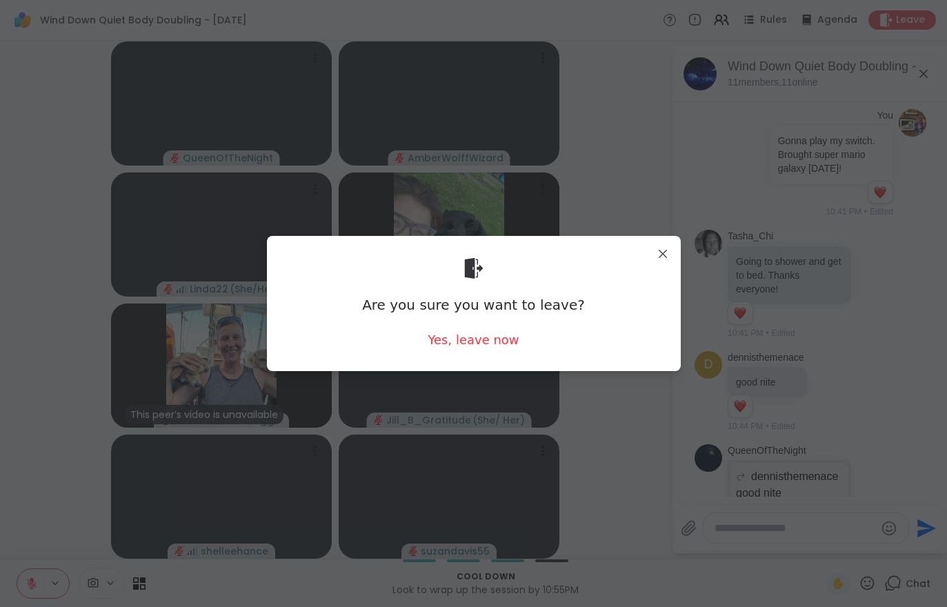
click at [476, 347] on div "Yes, leave now" at bounding box center [473, 339] width 91 height 17
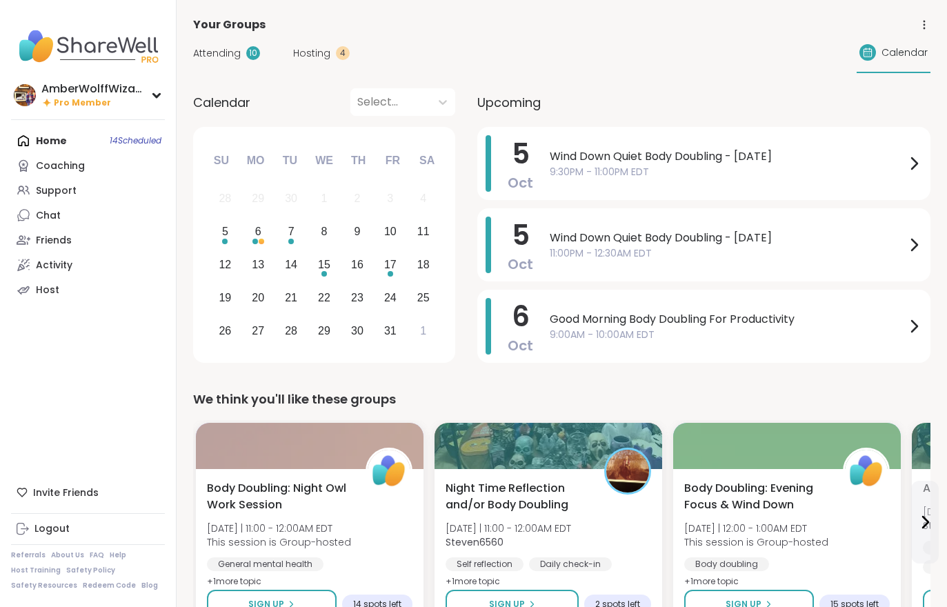
click at [303, 59] on span "Hosting" at bounding box center [311, 53] width 37 height 14
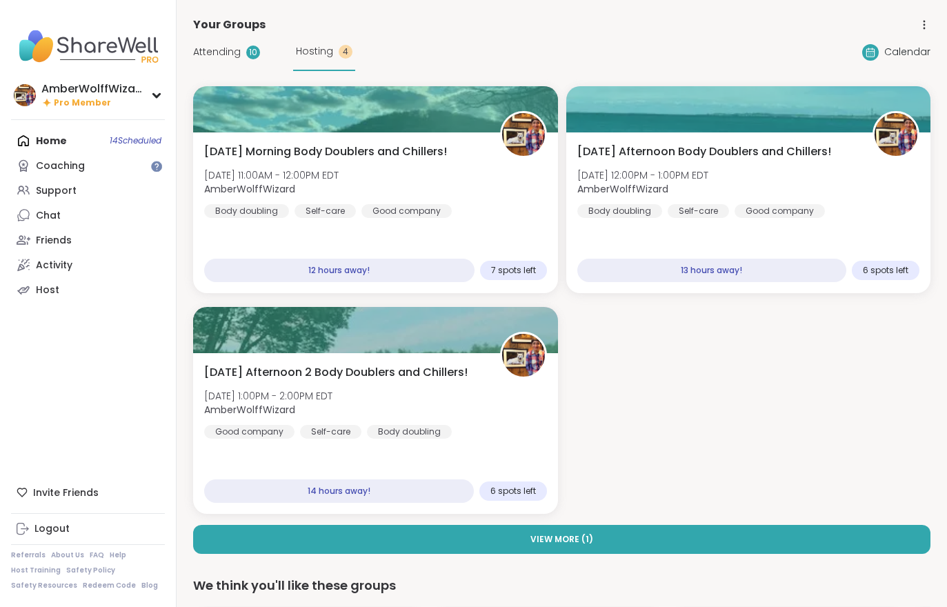
click at [296, 57] on span "Hosting" at bounding box center [314, 51] width 37 height 14
click at [226, 59] on span "Attending" at bounding box center [217, 52] width 48 height 14
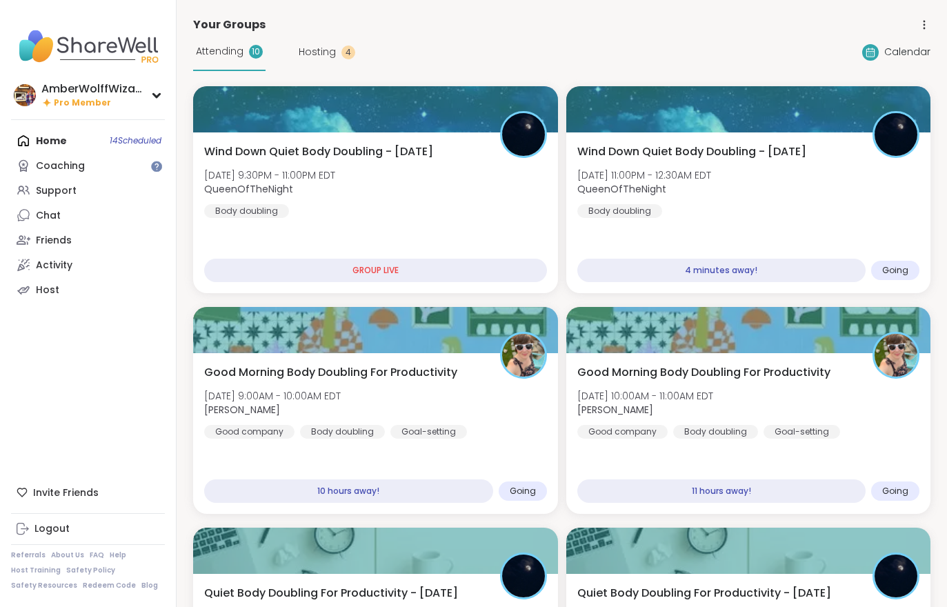
click at [683, 234] on div "Wind Down Quiet Body Doubling - Sunday Sun, Oct 05 | 11:00PM - 12:30AM EDT Quee…" at bounding box center [748, 212] width 365 height 161
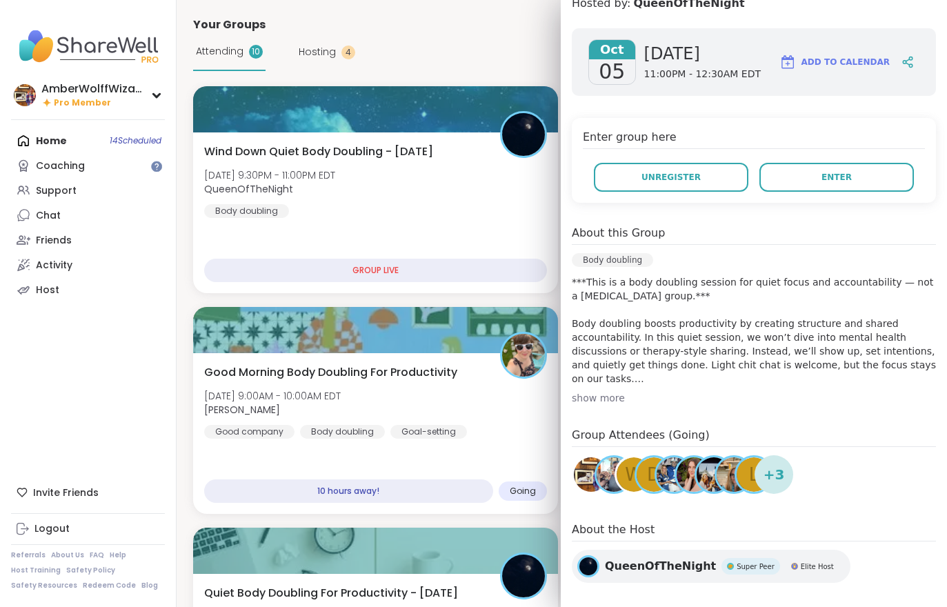
scroll to position [210, 0]
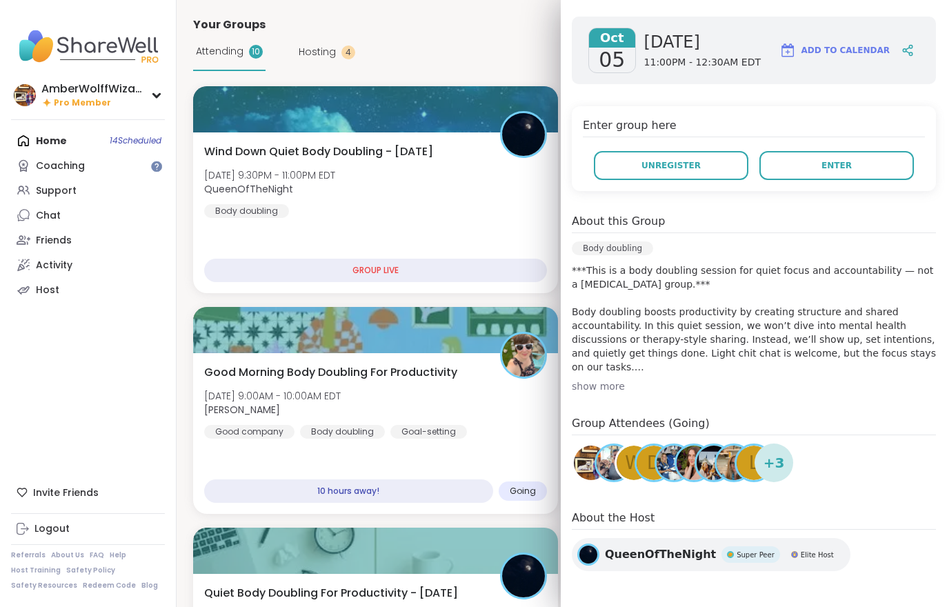
click at [803, 161] on button "Enter" at bounding box center [836, 165] width 154 height 29
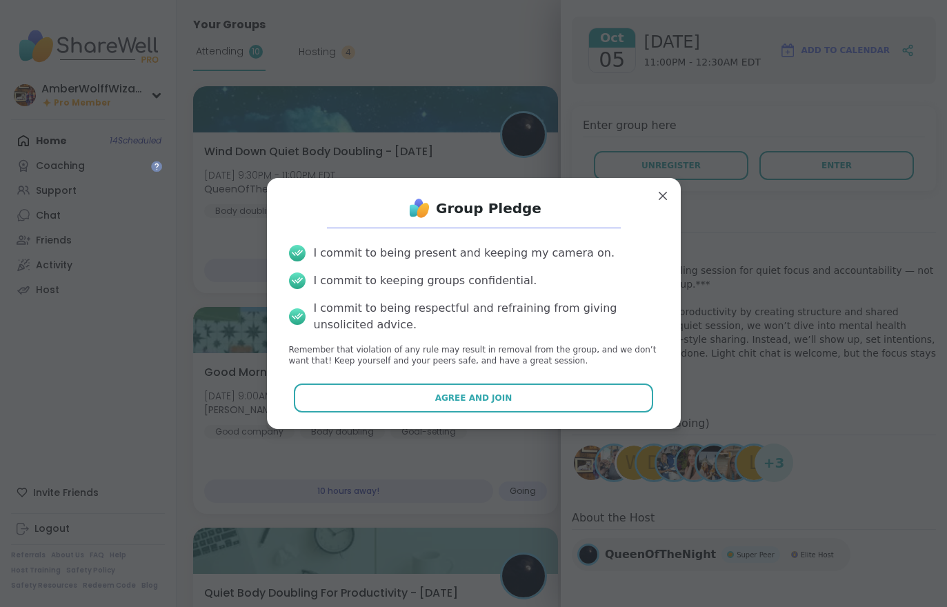
click at [540, 383] on button "Agree and Join" at bounding box center [473, 397] width 359 height 29
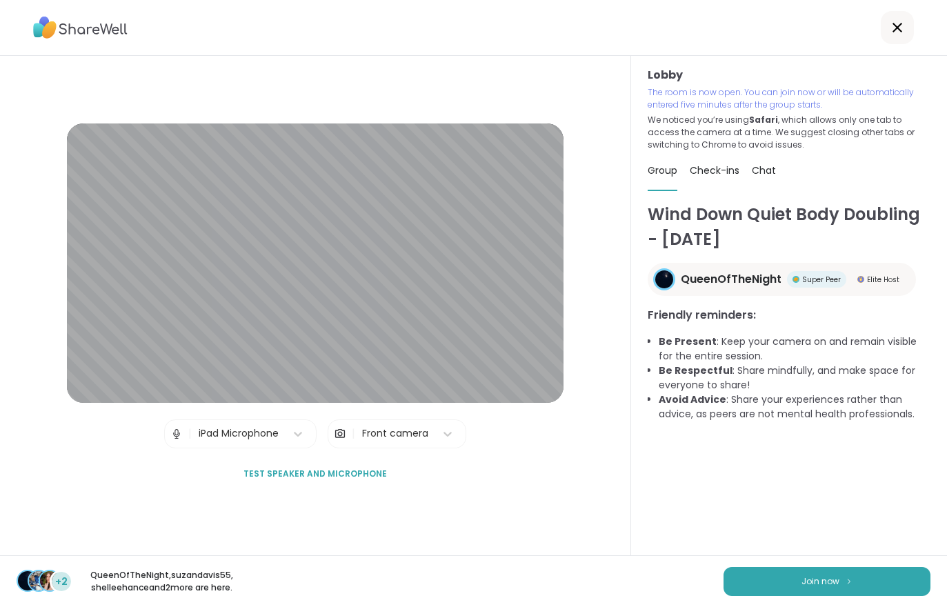
click at [787, 579] on button "Join now" at bounding box center [826, 581] width 207 height 29
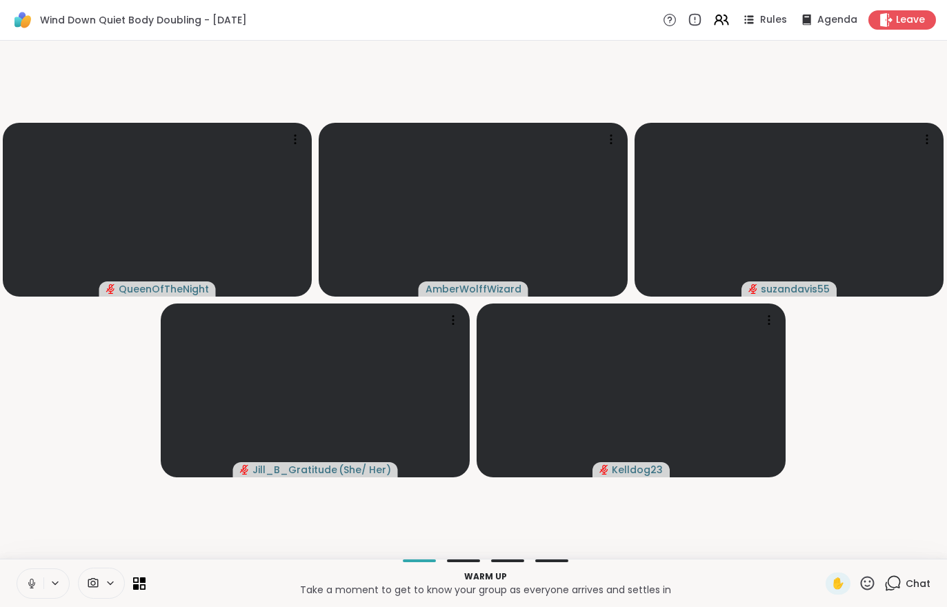
click at [28, 584] on icon at bounding box center [32, 583] width 12 height 12
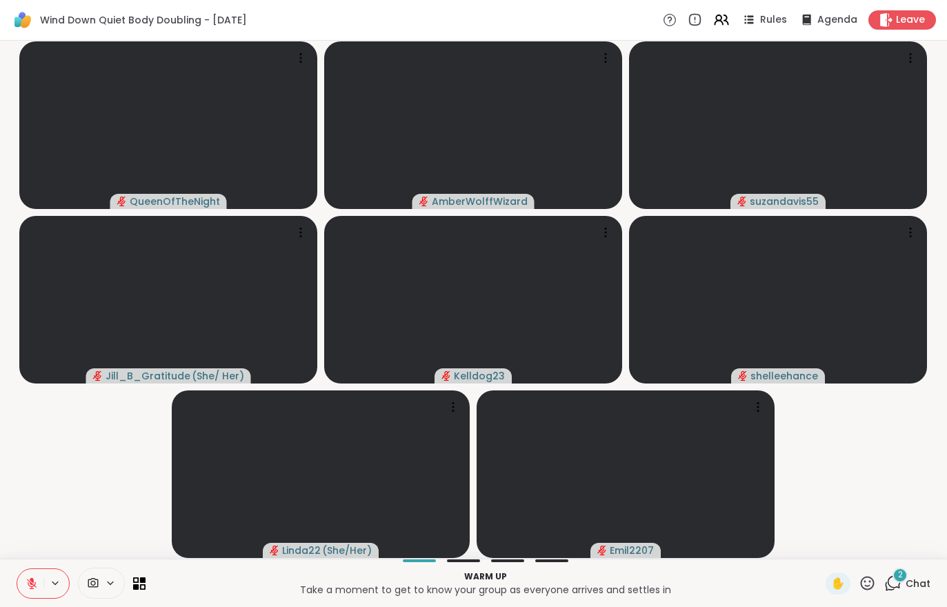
click at [909, 575] on div "2 Chat" at bounding box center [907, 583] width 46 height 22
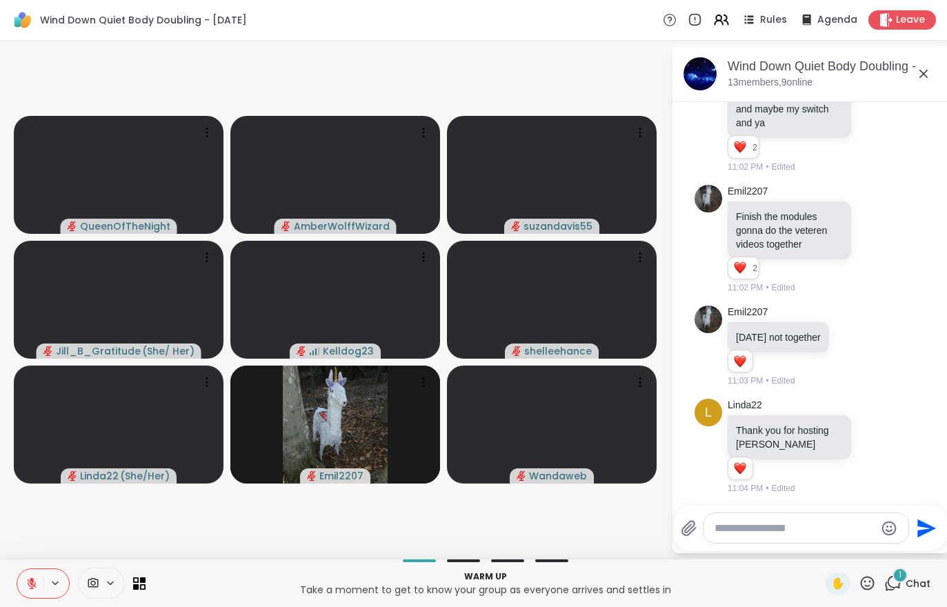
scroll to position [304, 0]
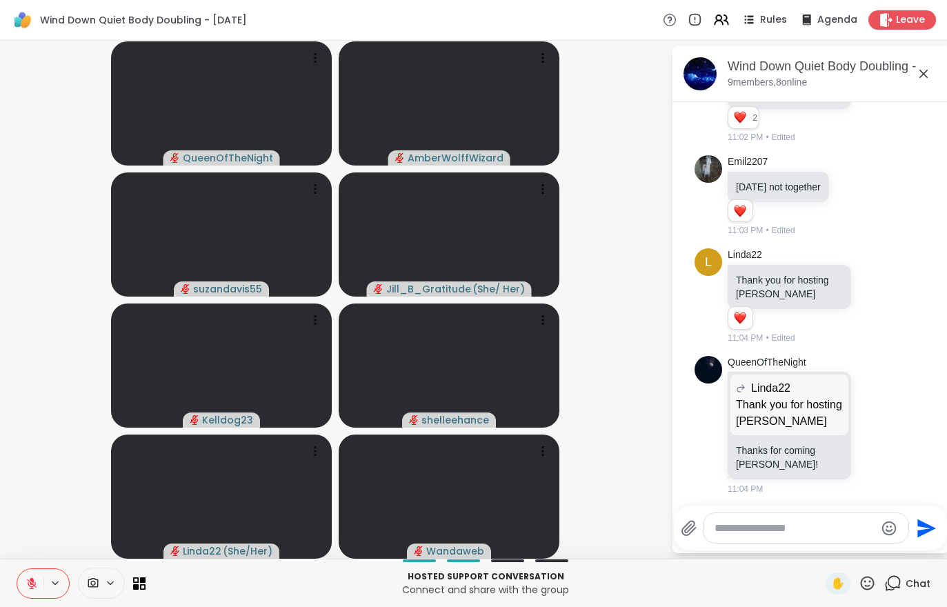
click at [888, 26] on icon at bounding box center [886, 20] width 12 height 14
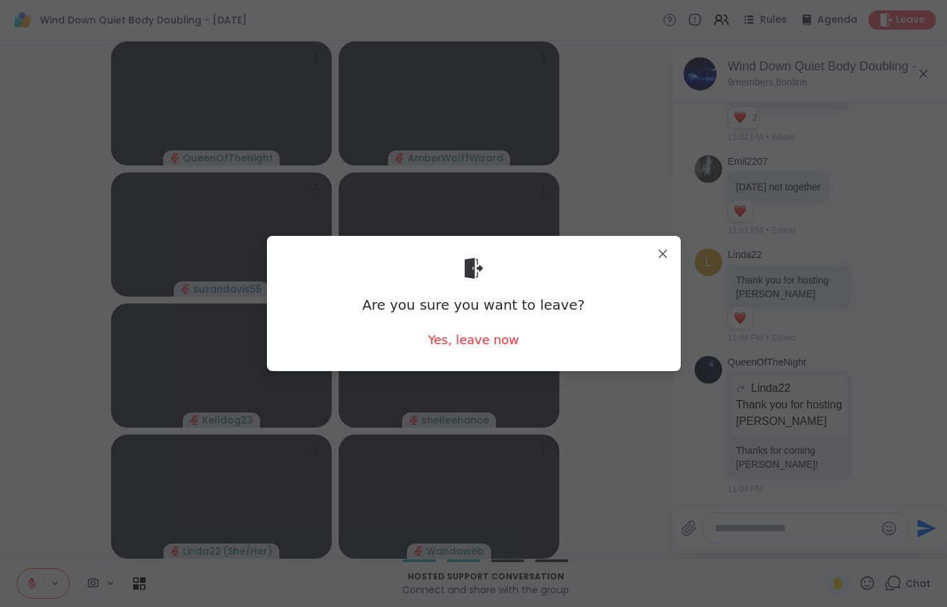
click at [469, 339] on div "Yes, leave now" at bounding box center [473, 339] width 91 height 17
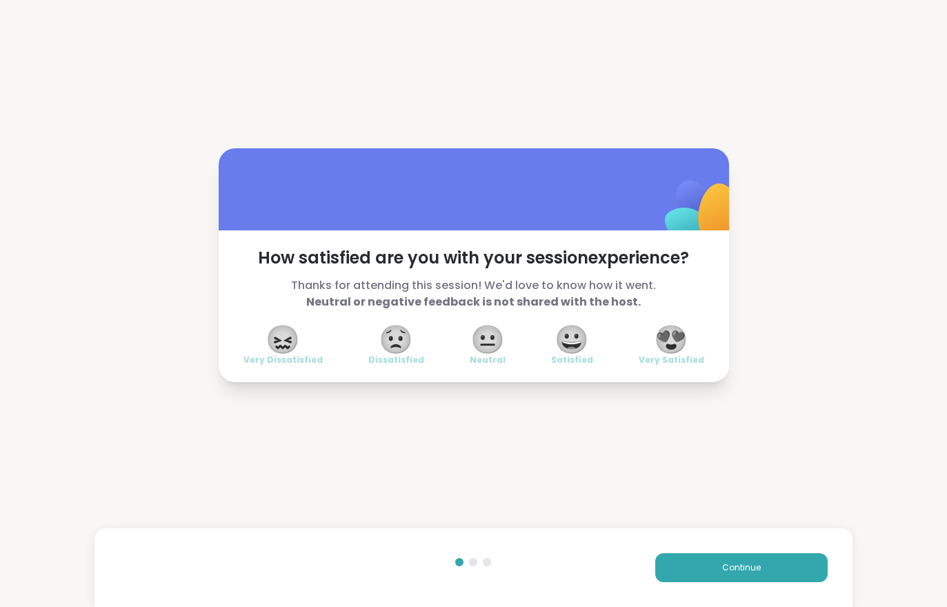
click at [699, 581] on button "Continue" at bounding box center [741, 567] width 172 height 29
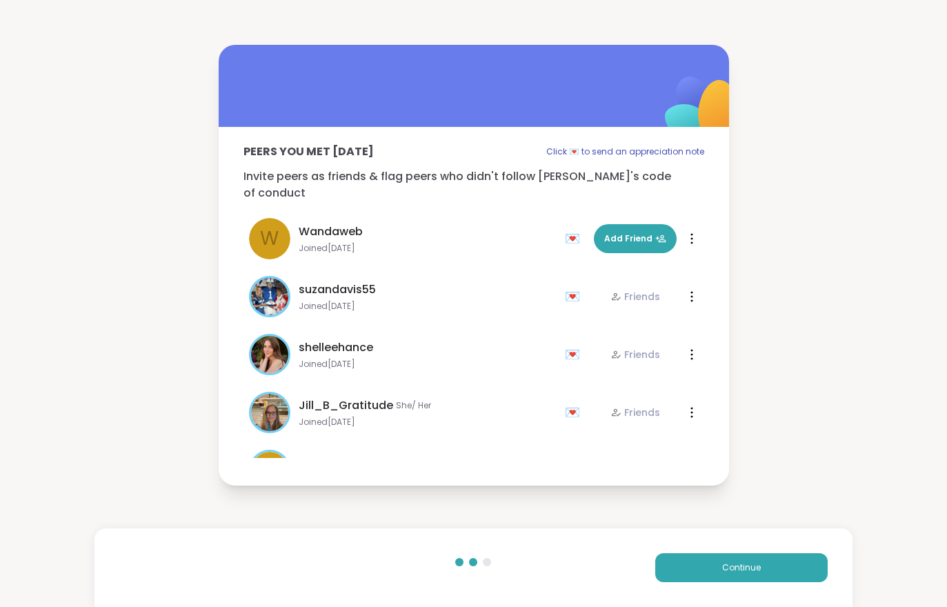
click at [706, 588] on div "Continue" at bounding box center [472, 567] width 757 height 79
click at [723, 569] on span "Continue" at bounding box center [741, 567] width 39 height 12
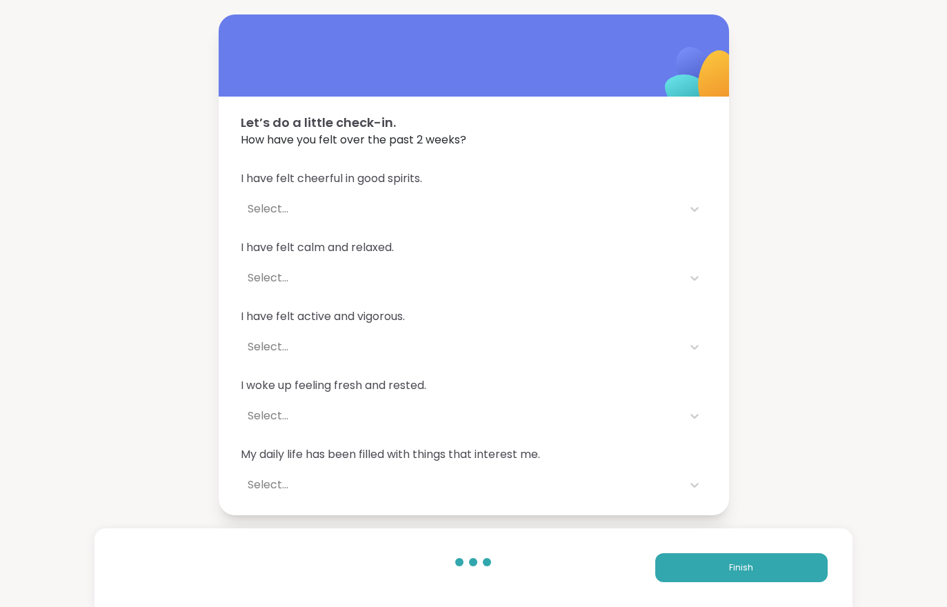
click at [722, 569] on button "Finish" at bounding box center [741, 567] width 172 height 29
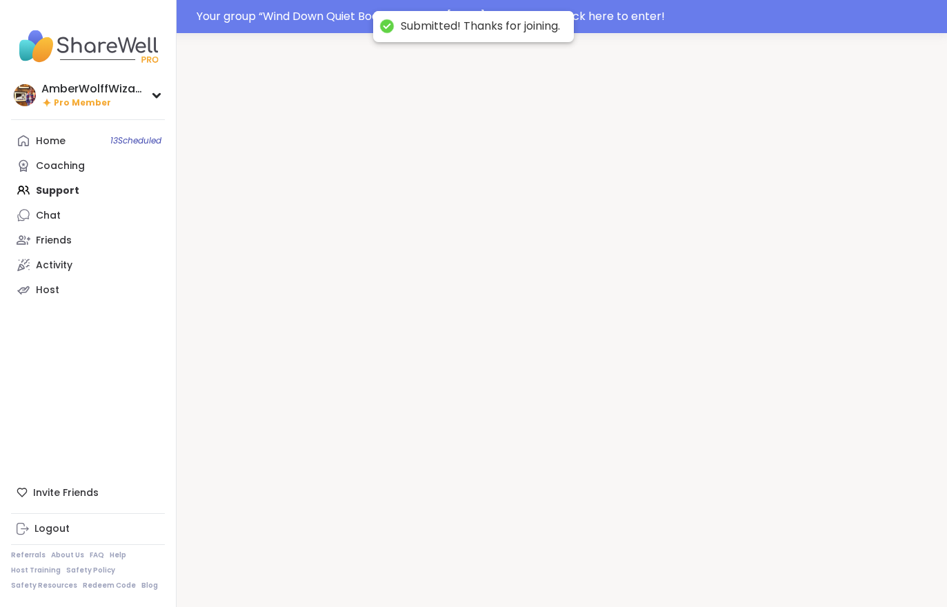
click at [728, 565] on div at bounding box center [562, 336] width 770 height 607
